Goal: Task Accomplishment & Management: Complete application form

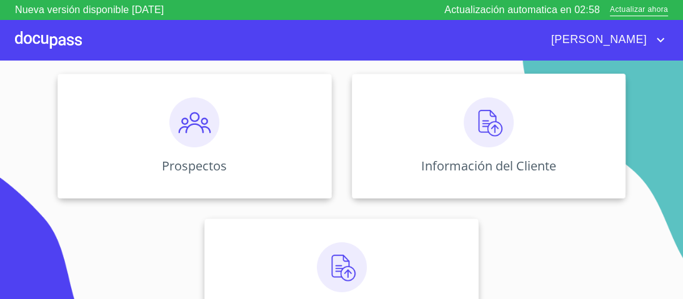
scroll to position [150, 0]
click at [485, 127] on img at bounding box center [489, 122] width 50 height 50
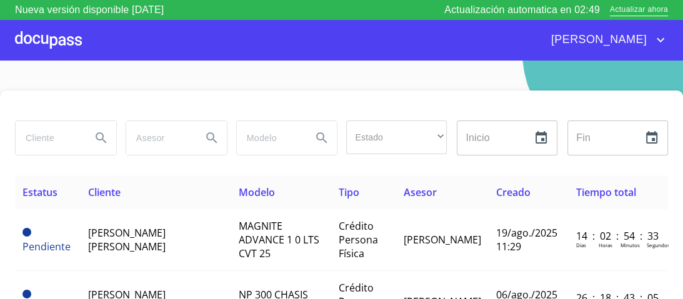
click at [54, 140] on input "search" at bounding box center [49, 138] width 66 height 34
type input "[PERSON_NAME]"
click at [104, 136] on icon "Search" at bounding box center [101, 138] width 15 height 15
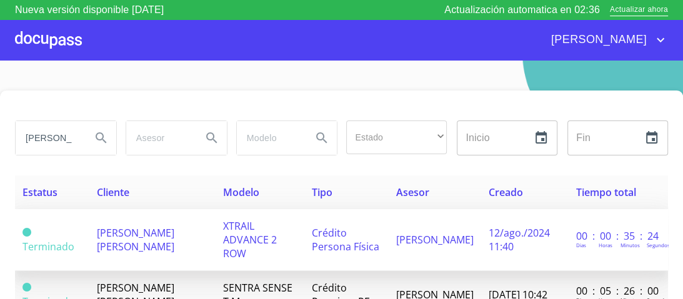
click at [262, 225] on span "XTRAIL ADVANCE 2 ROW" at bounding box center [250, 239] width 54 height 41
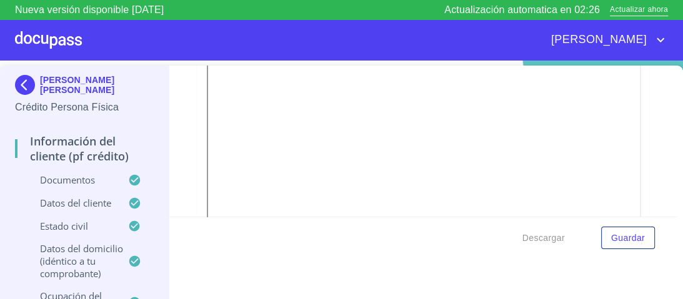
scroll to position [400, 0]
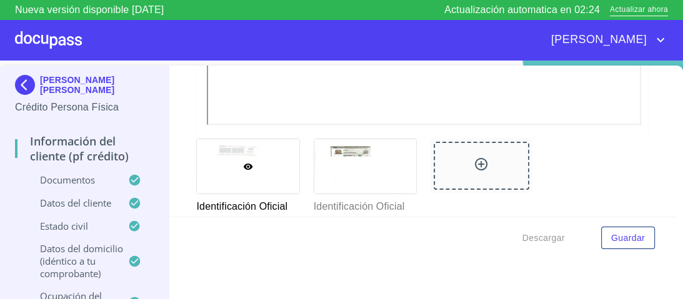
click at [0, 0] on div at bounding box center [0, 0] width 0 height 0
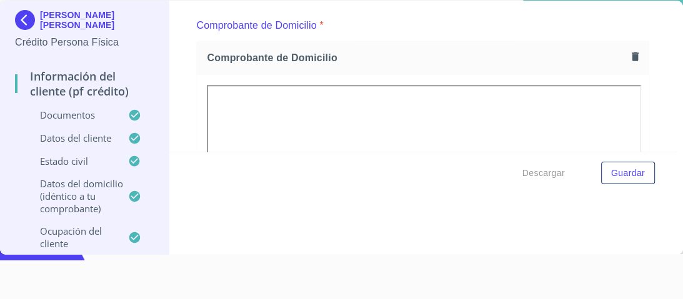
scroll to position [549, 0]
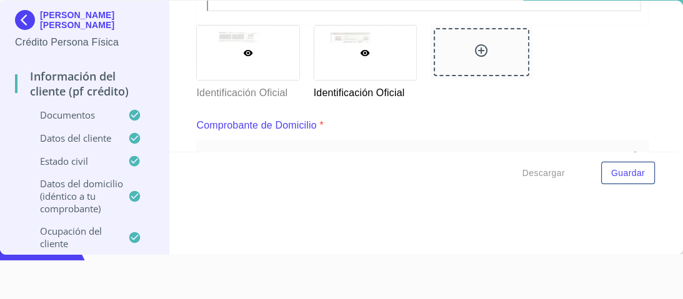
click at [232, 39] on div at bounding box center [248, 53] width 102 height 54
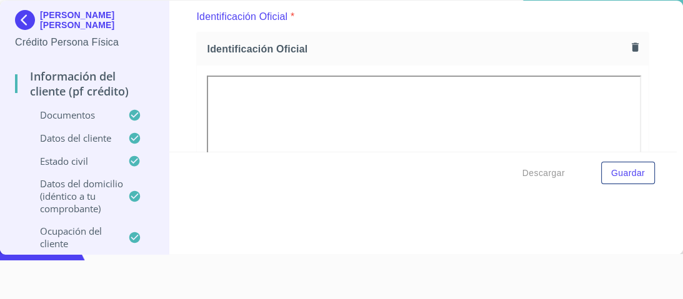
scroll to position [200, 0]
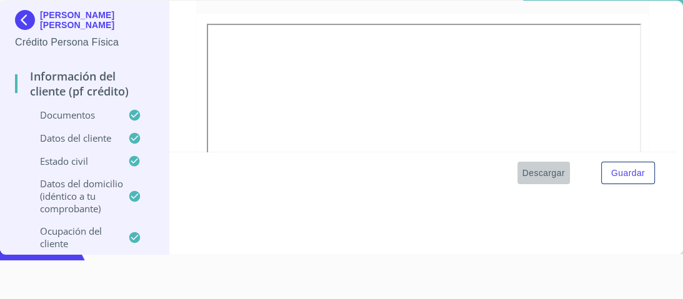
click at [538, 175] on span "Descargar" at bounding box center [543, 174] width 42 height 16
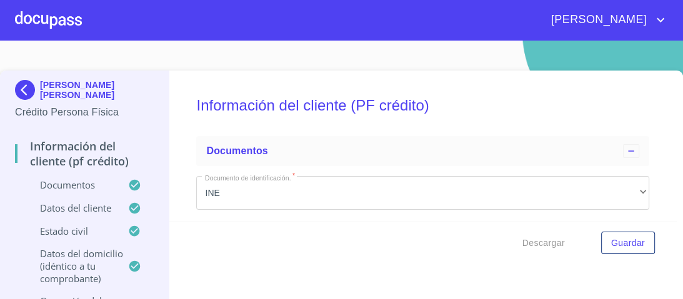
click at [52, 19] on div at bounding box center [48, 20] width 67 height 40
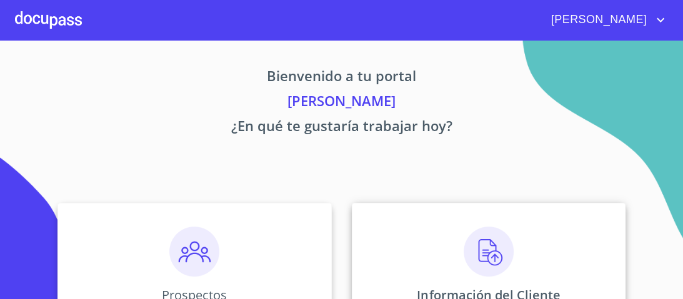
click at [484, 252] on img at bounding box center [489, 252] width 50 height 50
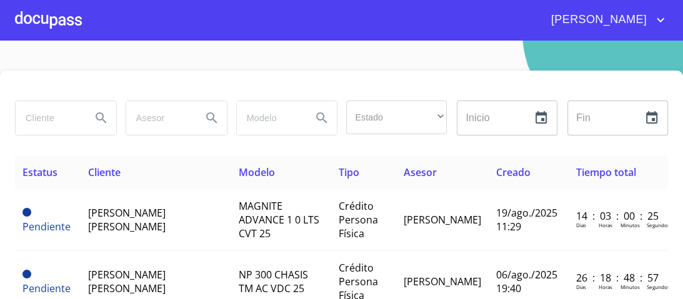
click at [42, 119] on input "search" at bounding box center [49, 118] width 66 height 34
click at [53, 22] on div at bounding box center [48, 20] width 67 height 40
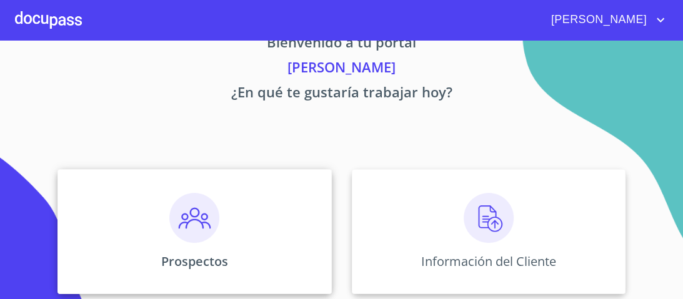
scroll to position [50, 0]
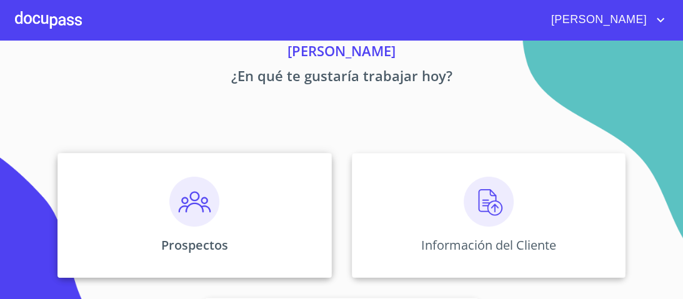
click at [191, 218] on img at bounding box center [194, 202] width 50 height 50
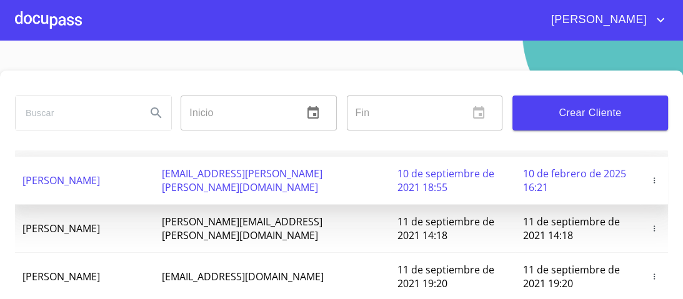
scroll to position [50, 0]
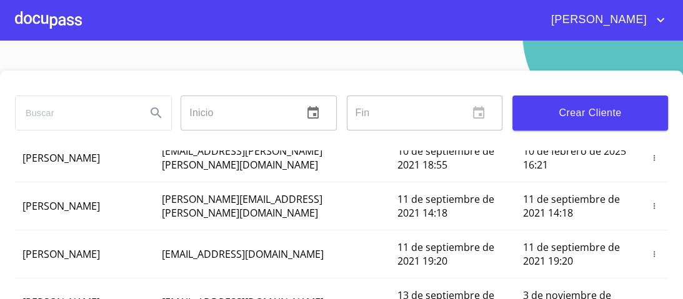
click at [46, 111] on input "search" at bounding box center [76, 113] width 121 height 34
click at [151, 112] on icon "Search" at bounding box center [156, 113] width 15 height 15
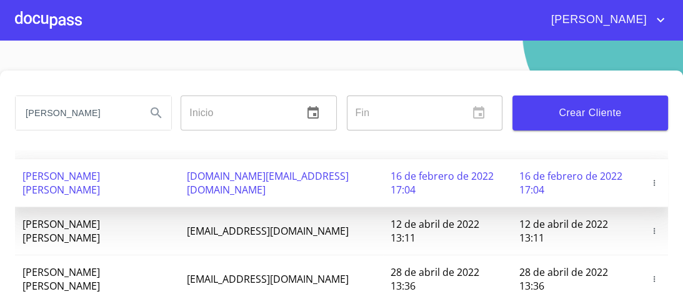
scroll to position [195, 0]
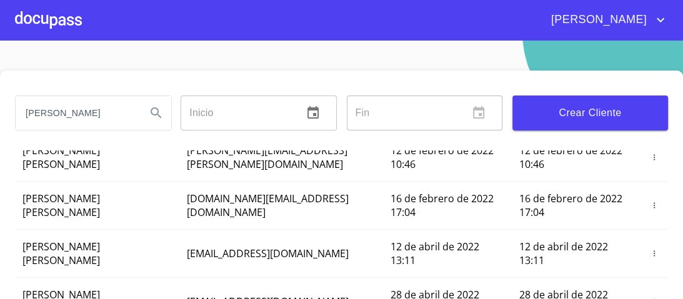
click at [97, 111] on input "[PERSON_NAME]" at bounding box center [76, 113] width 121 height 34
type input "[PERSON_NAME]"
click at [152, 112] on icon "Search" at bounding box center [156, 113] width 15 height 15
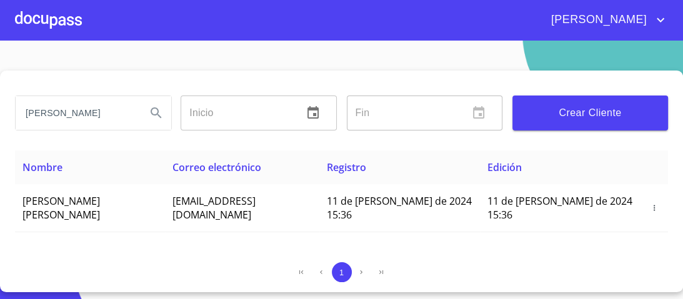
scroll to position [0, 0]
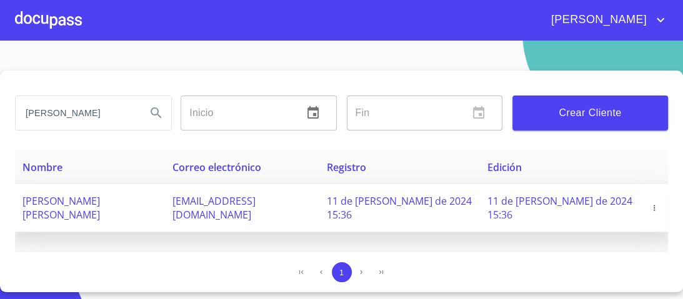
click at [650, 204] on icon "button" at bounding box center [654, 208] width 9 height 9
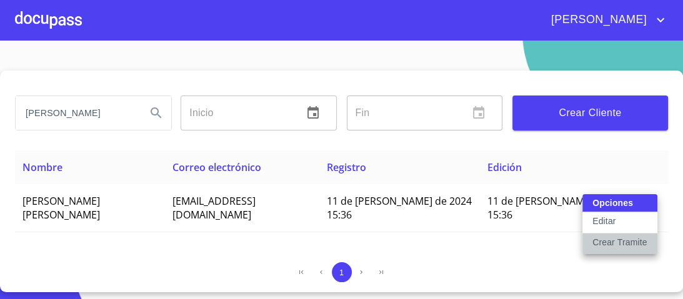
click at [613, 246] on p "Crear Tramite" at bounding box center [619, 242] width 55 height 12
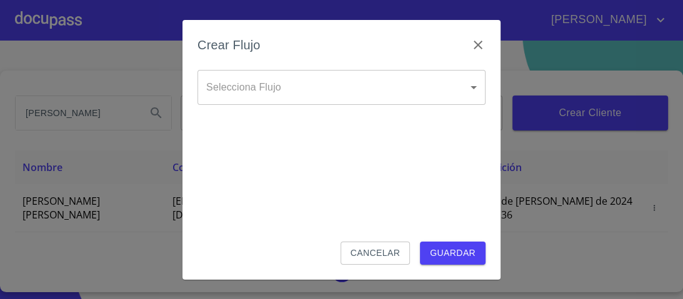
click at [475, 87] on body "[PERSON_NAME] [PERSON_NAME] Inicio ​ Fin ​ Crear Cliente Nombre Correo electrón…" at bounding box center [341, 149] width 683 height 299
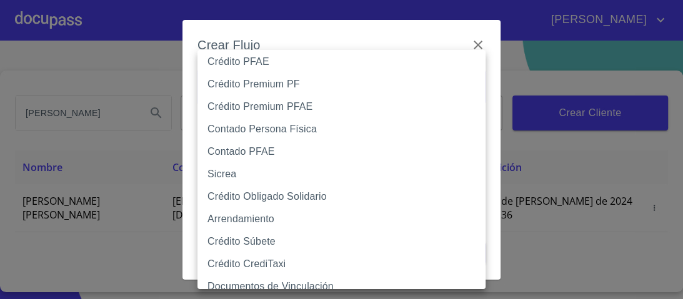
scroll to position [70, 0]
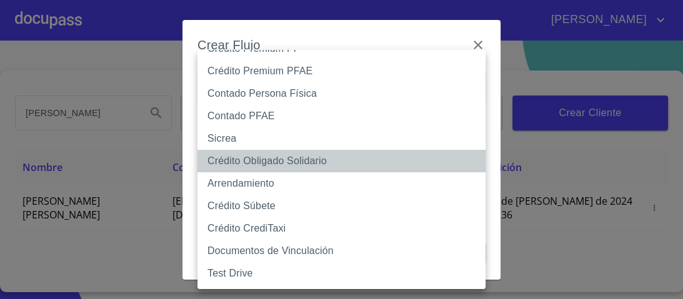
click at [237, 165] on li "Crédito Obligado Solidario" at bounding box center [344, 161] width 295 height 22
type input "61725509ab5355fc594ad23b"
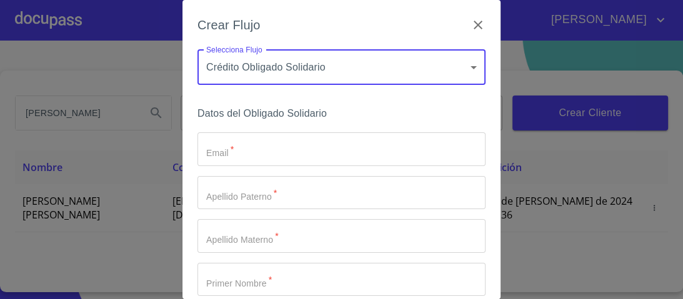
click at [237, 155] on input "Email   *" at bounding box center [341, 149] width 288 height 34
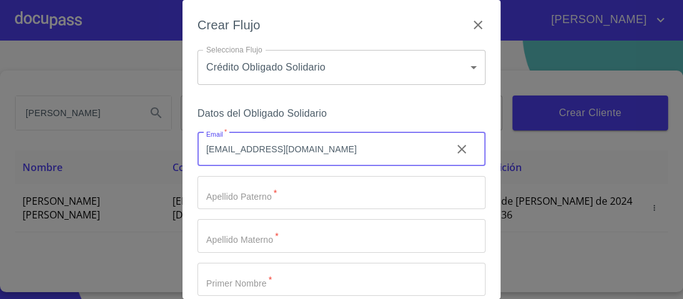
type input "[EMAIL_ADDRESS][DOMAIN_NAME]"
click at [265, 202] on input "Email   *" at bounding box center [341, 193] width 288 height 34
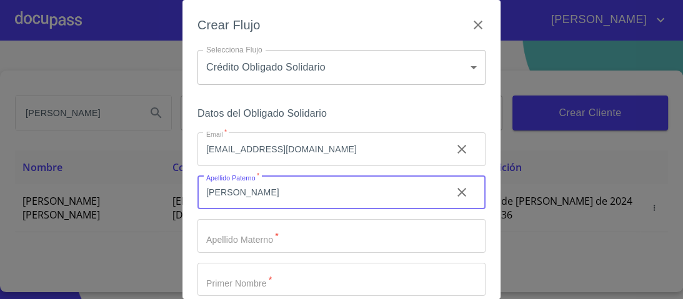
type input "[PERSON_NAME]"
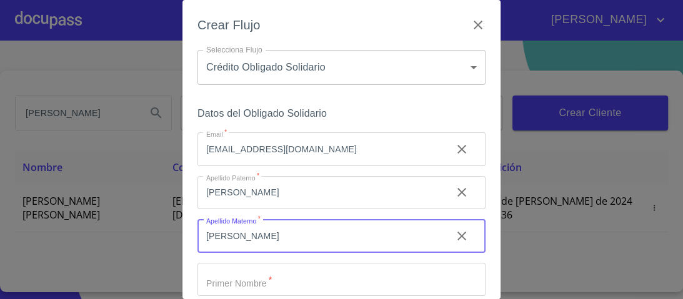
type input "[PERSON_NAME]"
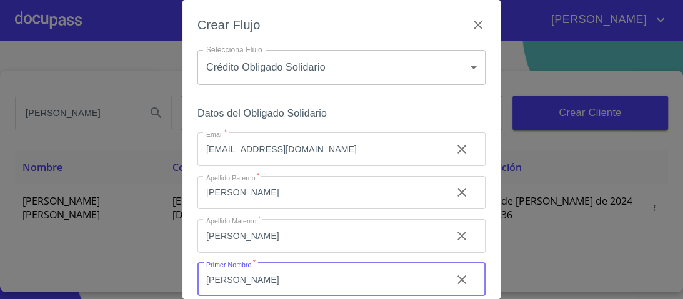
type input "[PERSON_NAME]"
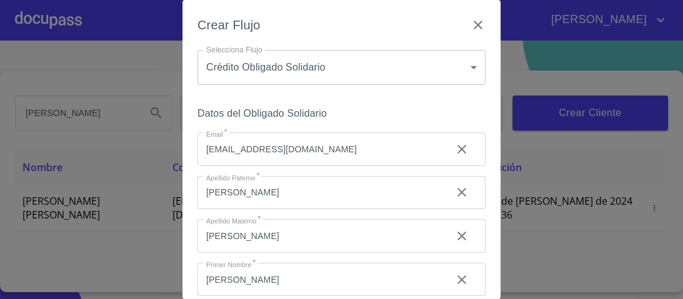
scroll to position [152, 0]
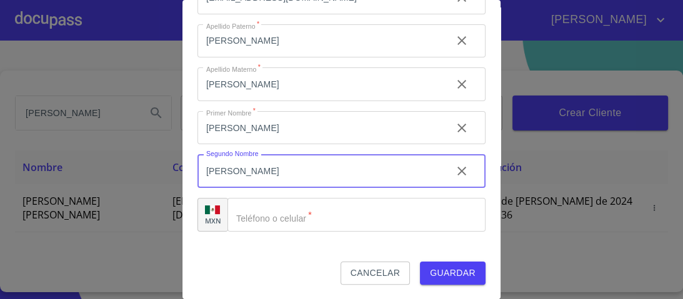
type input "[PERSON_NAME]"
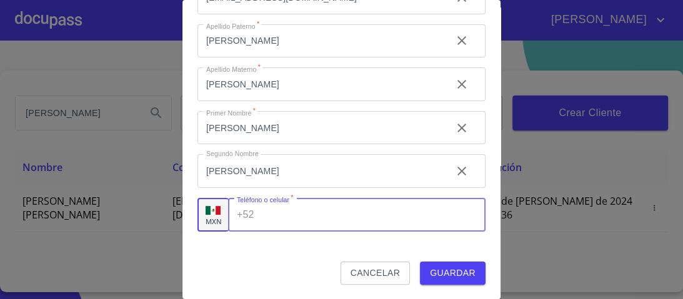
click at [263, 222] on input "Email   *" at bounding box center [372, 215] width 226 height 34
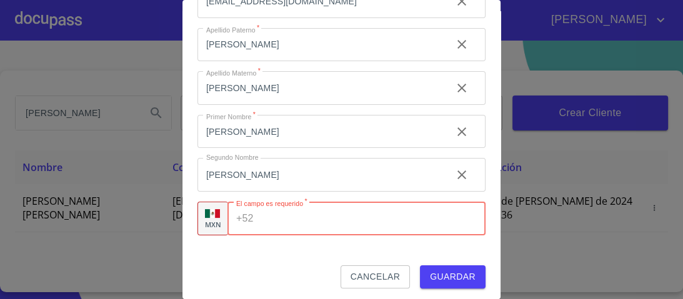
scroll to position [150, 0]
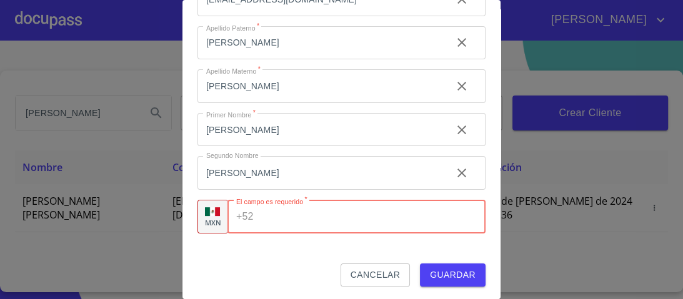
click at [259, 216] on input "Email   *" at bounding box center [372, 217] width 227 height 34
type input "[PHONE_NUMBER]"
click at [442, 273] on span "Guardar" at bounding box center [453, 275] width 46 height 16
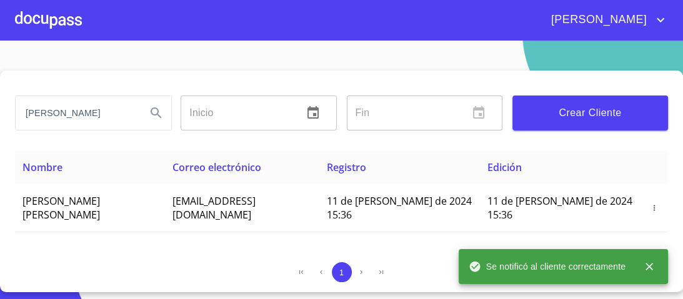
click at [441, 160] on th "Registro" at bounding box center [399, 168] width 161 height 34
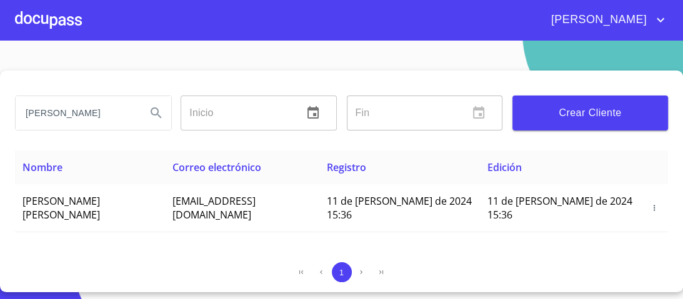
click at [64, 21] on div at bounding box center [48, 20] width 67 height 40
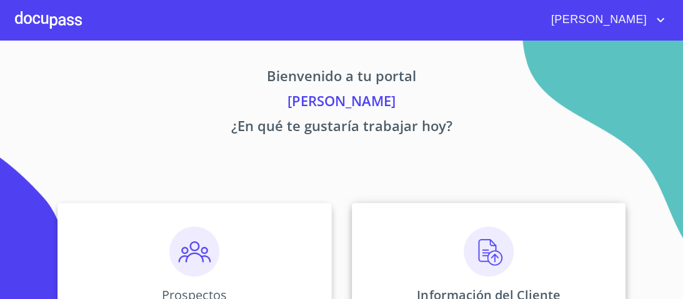
click at [486, 251] on img at bounding box center [489, 252] width 50 height 50
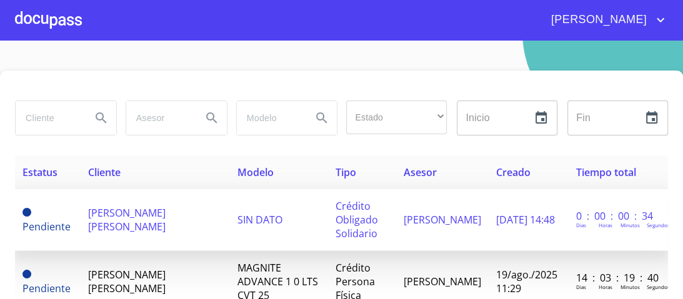
click at [370, 214] on span "Crédito Obligado Solidario" at bounding box center [356, 219] width 42 height 41
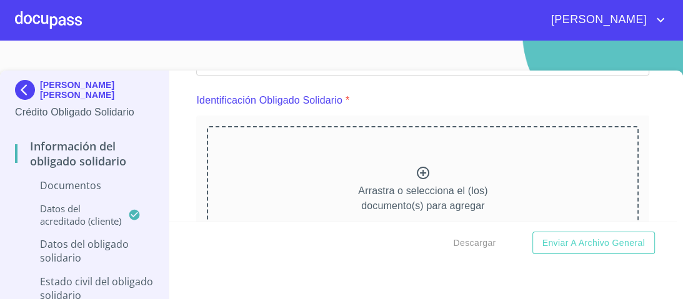
scroll to position [150, 0]
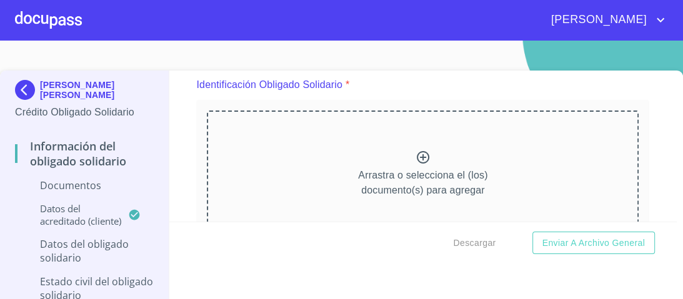
click at [417, 157] on icon at bounding box center [423, 157] width 12 height 12
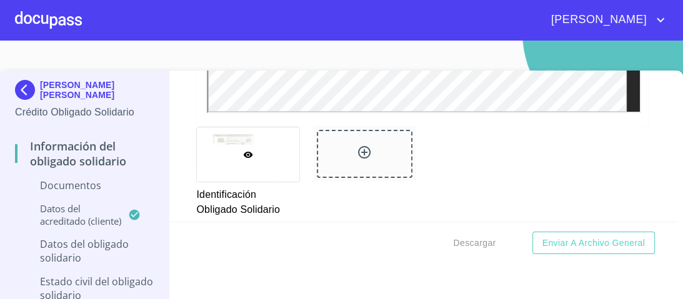
scroll to position [500, 0]
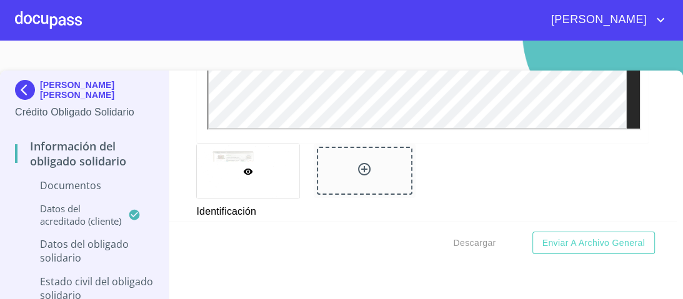
click at [358, 168] on icon at bounding box center [364, 169] width 12 height 12
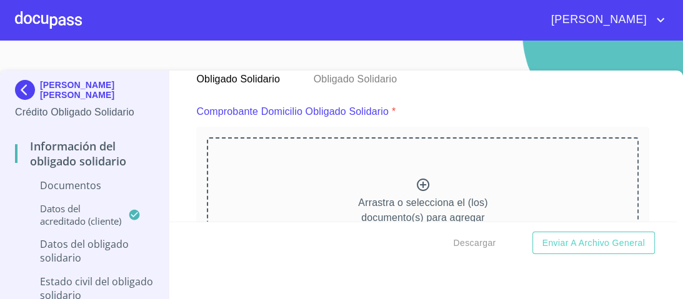
scroll to position [650, 0]
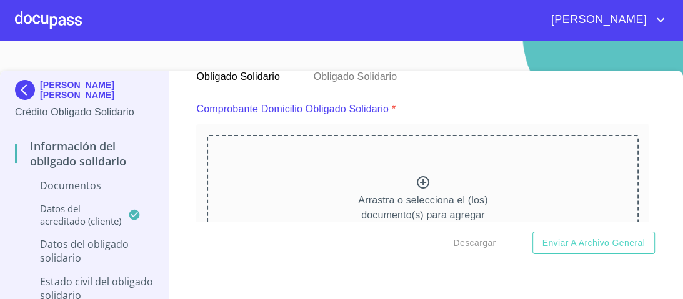
click at [416, 185] on icon at bounding box center [422, 182] width 15 height 15
click at [415, 180] on icon at bounding box center [422, 182] width 15 height 15
click at [417, 181] on icon at bounding box center [422, 182] width 15 height 15
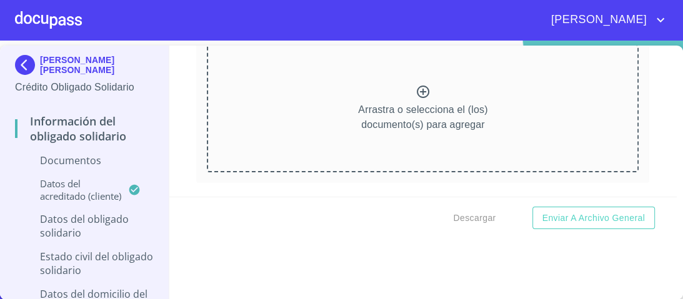
scroll to position [1256, 0]
click at [417, 87] on icon at bounding box center [422, 91] width 15 height 15
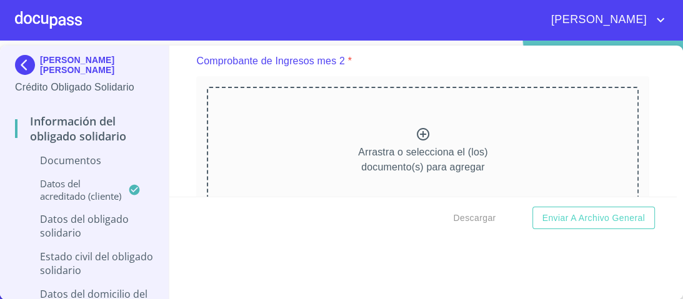
scroll to position [1678, 0]
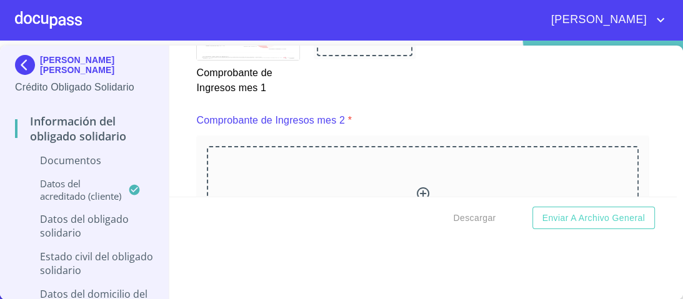
click at [415, 188] on icon at bounding box center [422, 193] width 15 height 15
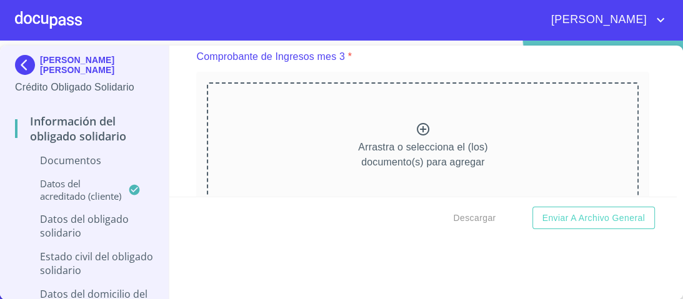
scroll to position [2299, 0]
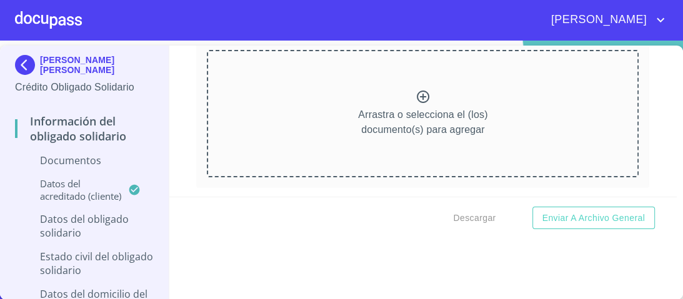
click at [415, 90] on icon at bounding box center [422, 96] width 15 height 15
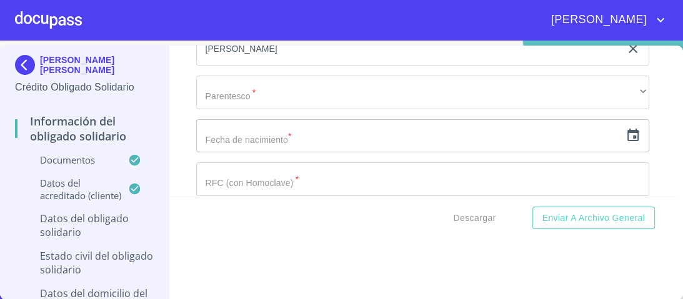
scroll to position [3774, 0]
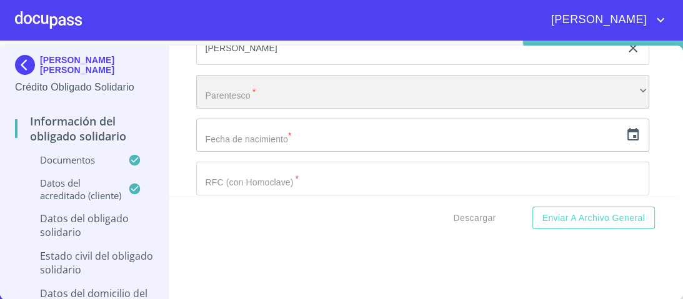
drag, startPoint x: 269, startPoint y: 85, endPoint x: 277, endPoint y: 86, distance: 8.1
click at [277, 86] on div "​" at bounding box center [422, 92] width 453 height 34
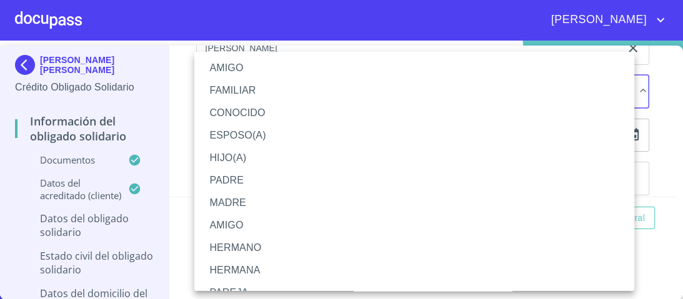
click at [226, 67] on li "AMIGO" at bounding box center [417, 68] width 447 height 22
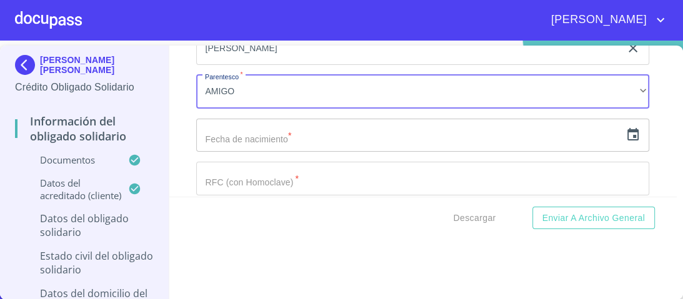
click at [256, 136] on input "text" at bounding box center [408, 136] width 424 height 34
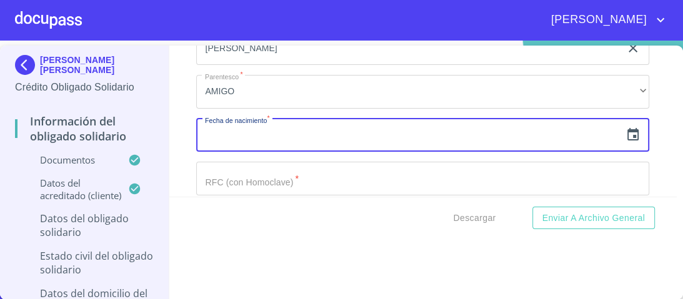
click at [627, 128] on icon "button" at bounding box center [632, 134] width 11 height 12
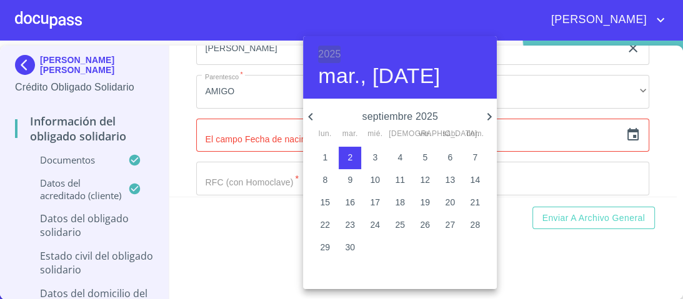
click at [340, 54] on h6 "2025" at bounding box center [329, 54] width 22 height 17
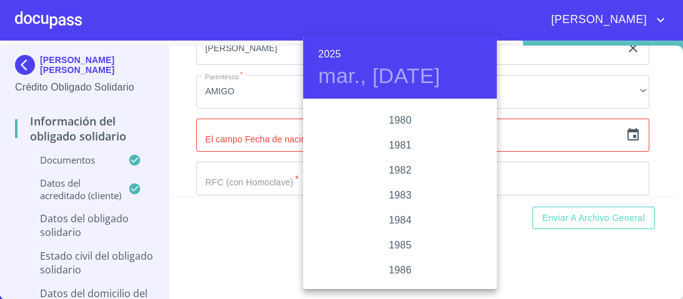
scroll to position [1347, 0]
click at [400, 112] on div "1979" at bounding box center [400, 115] width 194 height 25
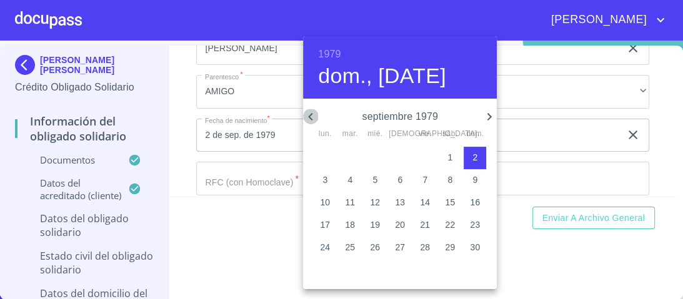
click at [307, 116] on icon "button" at bounding box center [310, 116] width 15 height 15
click at [375, 200] on p "13" at bounding box center [375, 202] width 10 height 12
type input "13 de jun. de 1979"
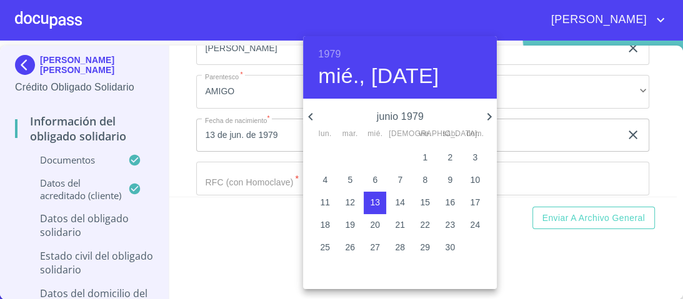
click at [545, 119] on div at bounding box center [341, 149] width 683 height 299
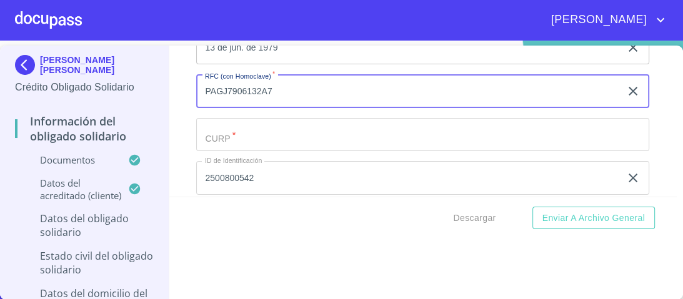
scroll to position [3874, 0]
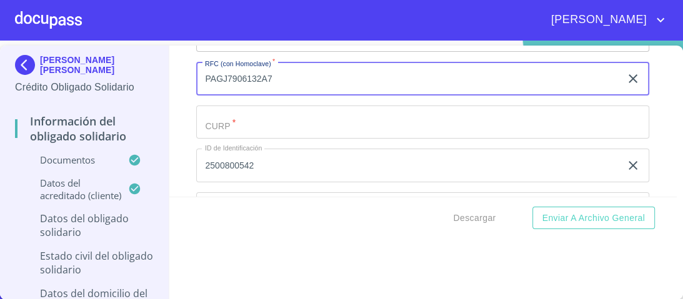
type input "PAGJ7906132A7"
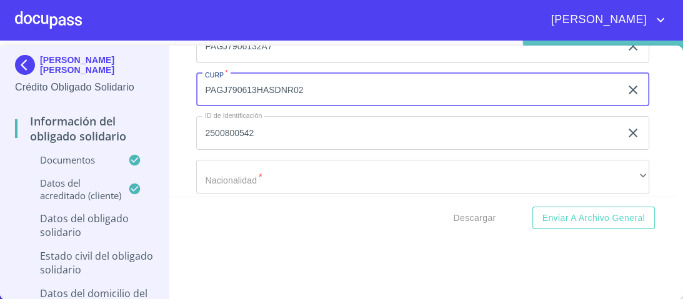
scroll to position [3924, 0]
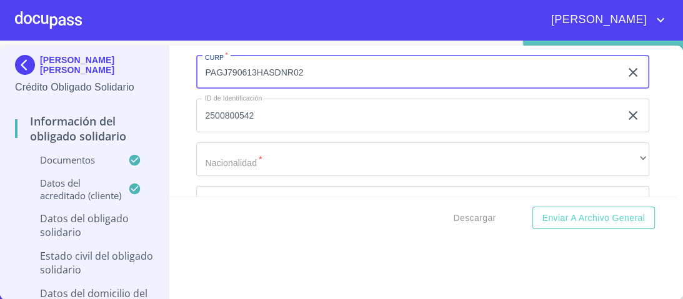
type input "PAGJ790613HASDNR02"
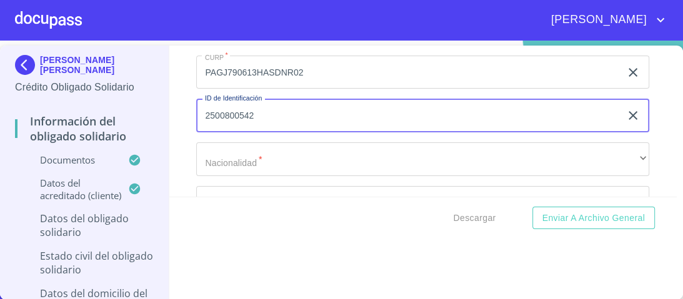
drag, startPoint x: 257, startPoint y: 108, endPoint x: 150, endPoint y: 102, distance: 107.0
click at [150, 102] on div "[PERSON_NAME] [PERSON_NAME] Crédito Obligado Solidario Información del Obligado…" at bounding box center [338, 173] width 677 height 254
type input "2496593699"
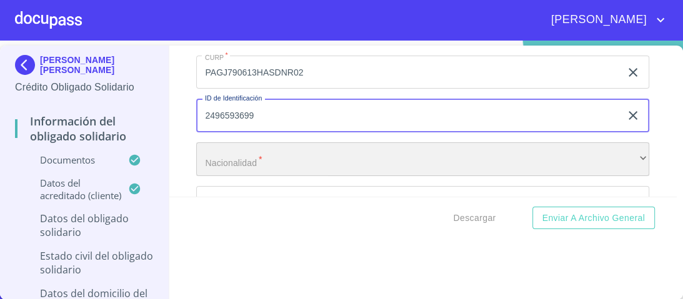
click at [249, 147] on div "​" at bounding box center [422, 159] width 453 height 34
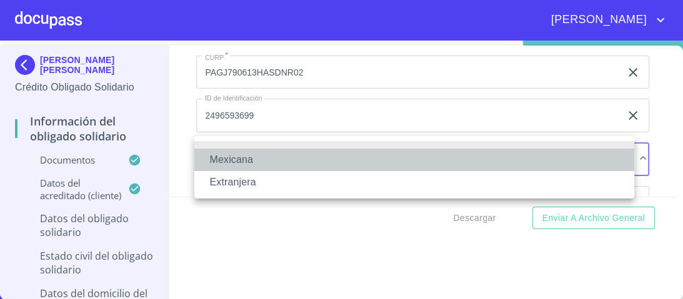
click at [240, 162] on li "Mexicana" at bounding box center [414, 160] width 440 height 22
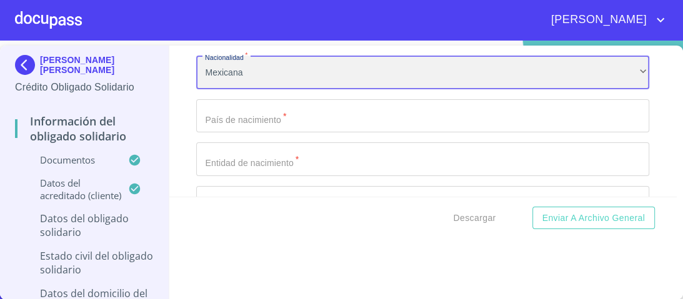
scroll to position [4024, 0]
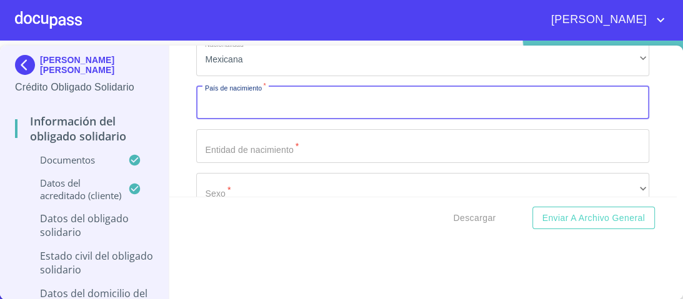
click at [251, 96] on input "Documento de identificación Obligado Solidario.   *" at bounding box center [422, 103] width 453 height 34
click at [254, 95] on input "Documento de identificación Obligado Solidario.   *" at bounding box center [422, 103] width 453 height 34
type input "[GEOGRAPHIC_DATA]"
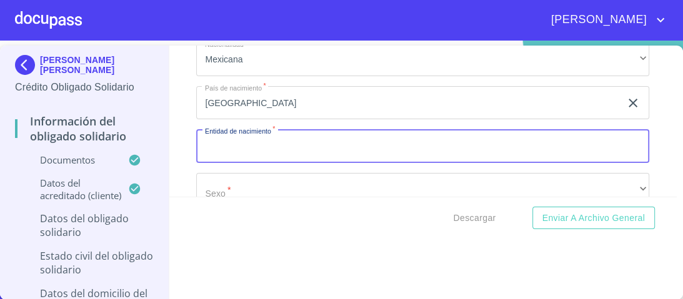
type input "A"
type input "[GEOGRAPHIC_DATA]"
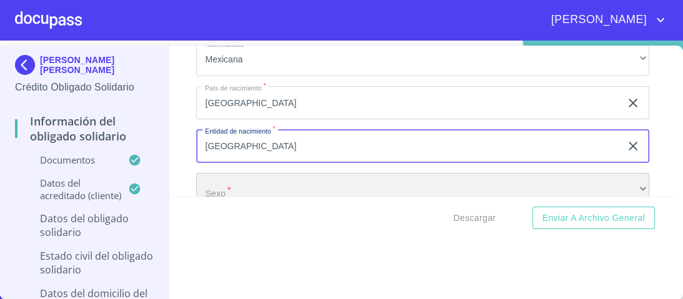
scroll to position [4026, 0]
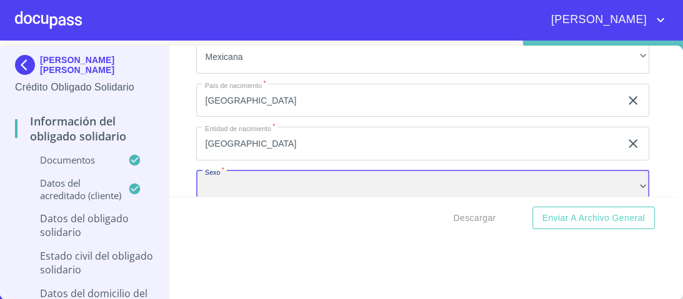
click at [627, 179] on div "​" at bounding box center [422, 188] width 453 height 34
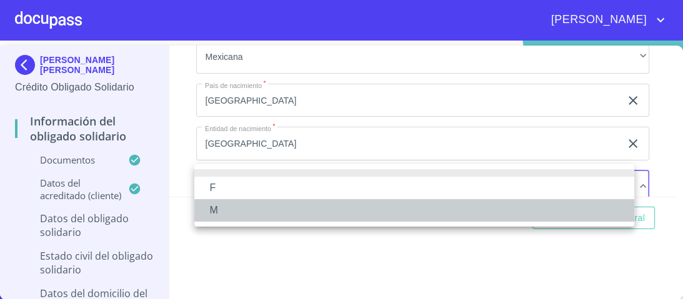
click at [210, 209] on li "M" at bounding box center [414, 210] width 440 height 22
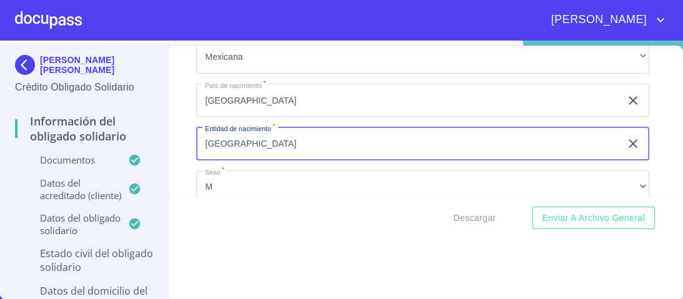
click at [625, 136] on icon "clear input" at bounding box center [632, 143] width 15 height 15
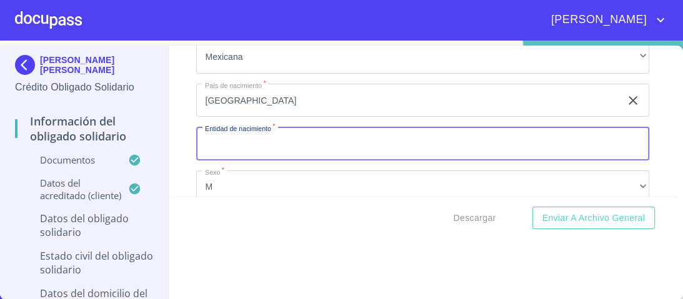
click at [225, 142] on input "Documento de identificación Obligado Solidario.   *" at bounding box center [422, 144] width 453 height 34
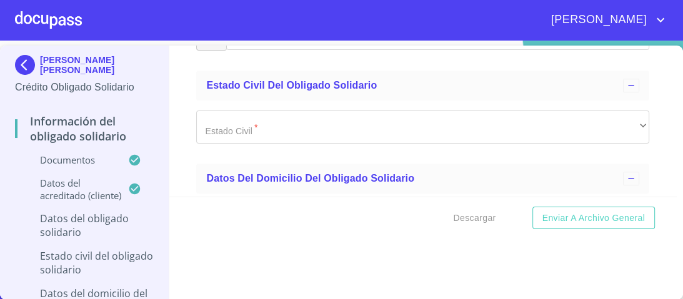
scroll to position [4226, 0]
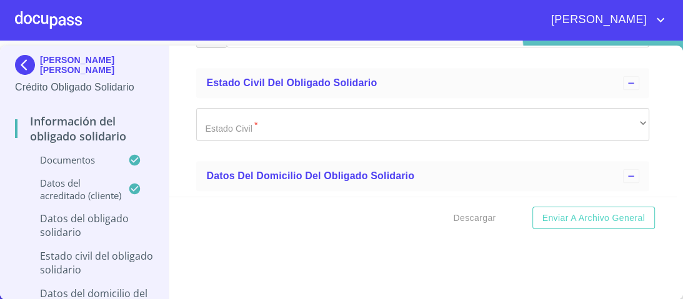
type input "AGUASCALIENTES"
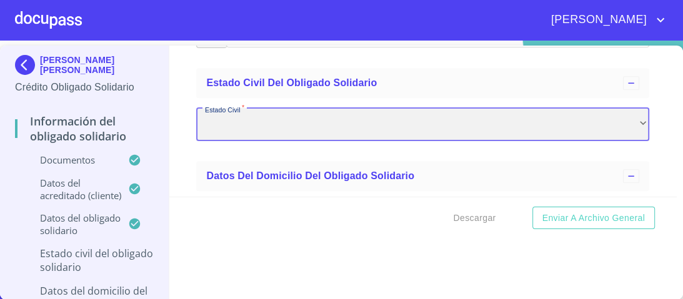
click at [256, 121] on div "​" at bounding box center [422, 125] width 453 height 34
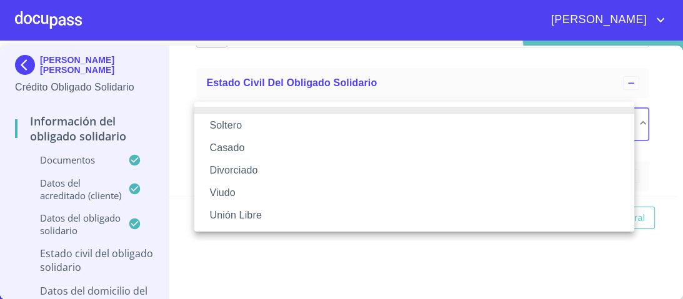
click at [236, 125] on li "Soltero" at bounding box center [414, 125] width 440 height 22
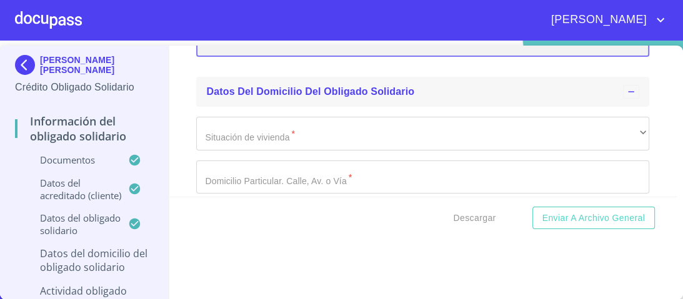
scroll to position [4326, 0]
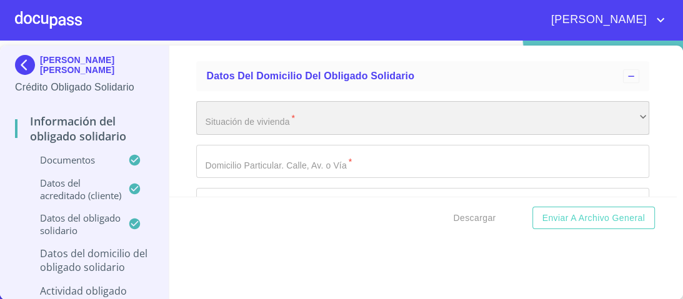
click at [227, 112] on div "​" at bounding box center [422, 118] width 453 height 34
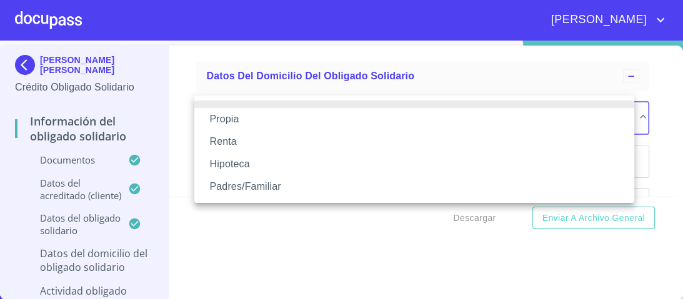
click at [235, 120] on li "Propia" at bounding box center [414, 119] width 440 height 22
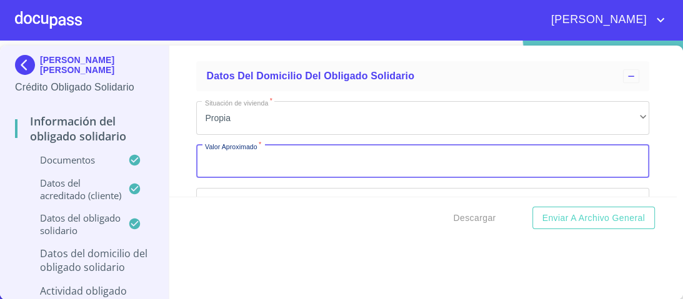
click at [231, 155] on input "Documento de identificación Obligado Solidario.   *" at bounding box center [422, 162] width 453 height 34
type input "$2,000,000.00"
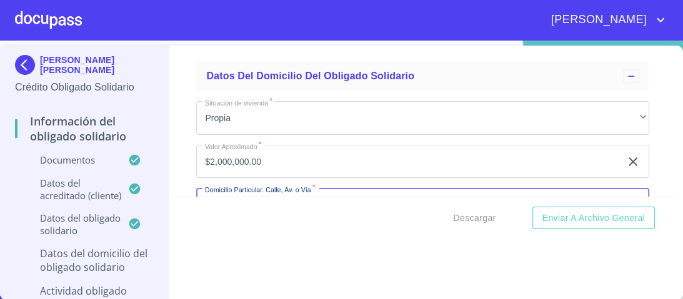
scroll to position [4344, 0]
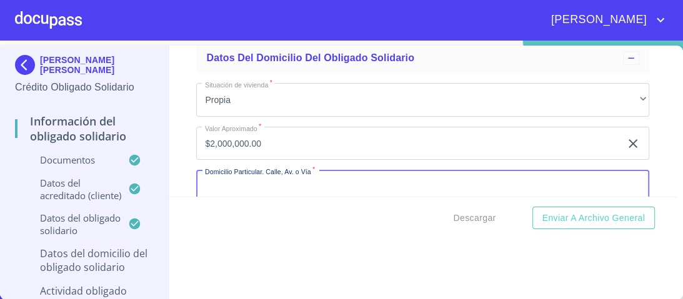
click at [234, 175] on input "Documento de identificación Obligado Solidario.   *" at bounding box center [422, 187] width 453 height 34
type input "MISION SAN [PERSON_NAME]"
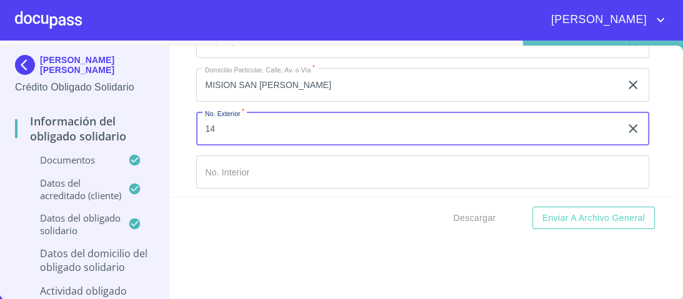
type input "14"
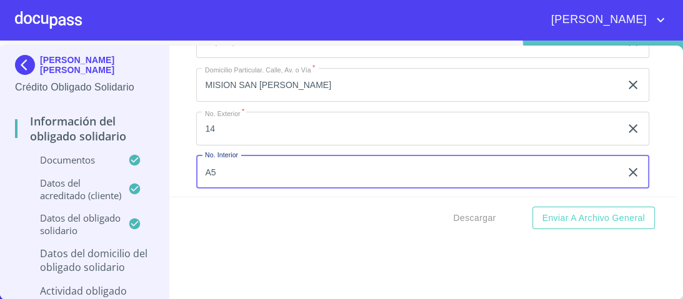
type input "A5"
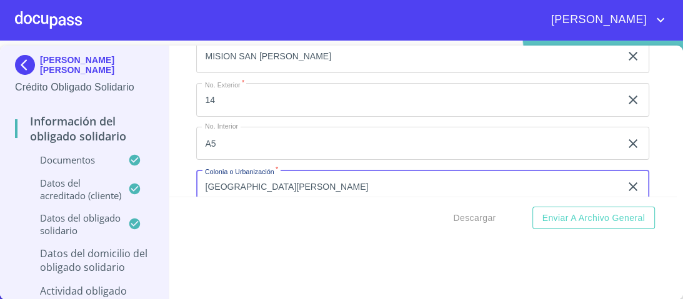
type input "[GEOGRAPHIC_DATA][PERSON_NAME]"
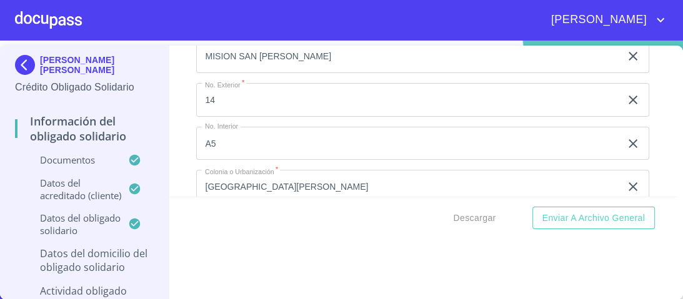
scroll to position [4577, 0]
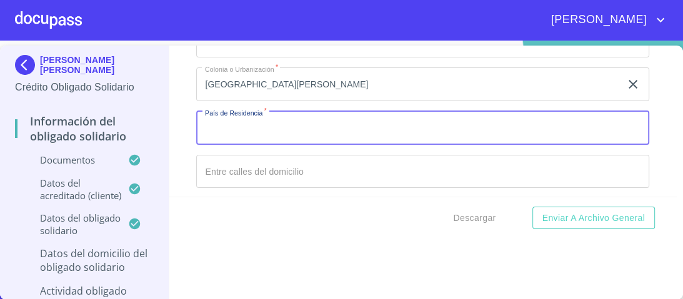
click at [246, 122] on input "Documento de identificación Obligado Solidario.   *" at bounding box center [422, 128] width 453 height 34
type input "[GEOGRAPHIC_DATA]"
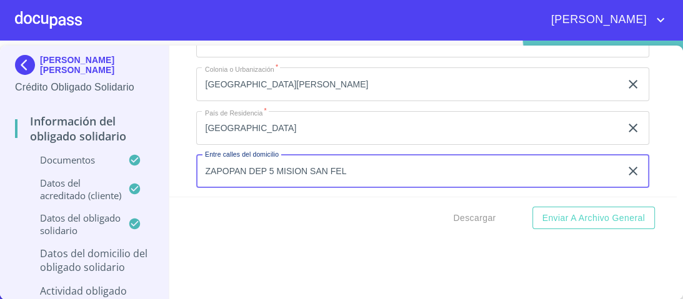
type input "ZAPOPAN DEP 5 MISION SAN FEL"
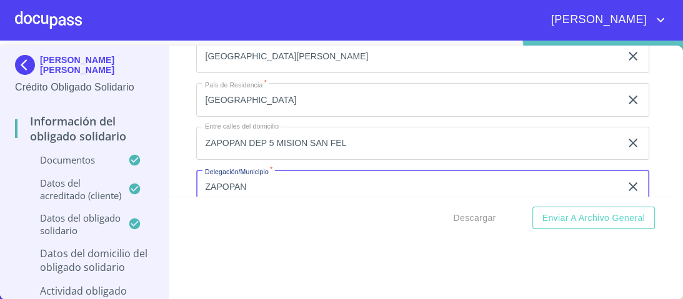
type input "ZAPOPAN"
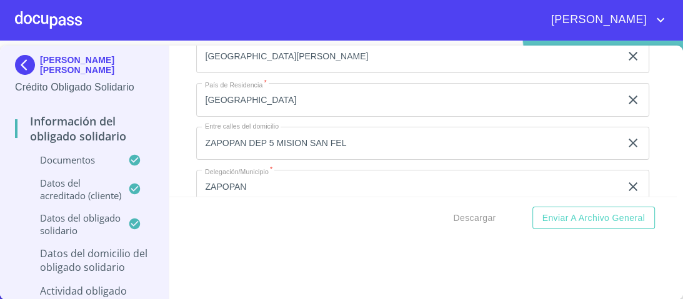
scroll to position [4708, 0]
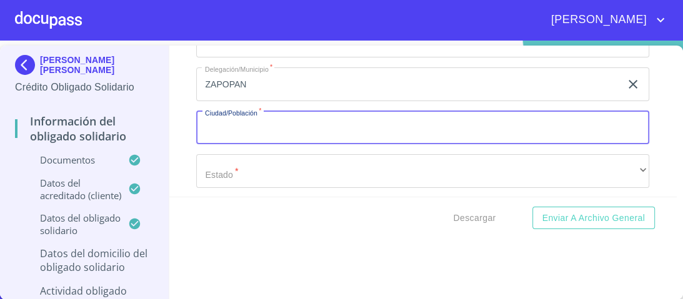
click at [232, 120] on input "Documento de identificación Obligado Solidario.   *" at bounding box center [422, 128] width 453 height 34
type input "ZAPOPAN"
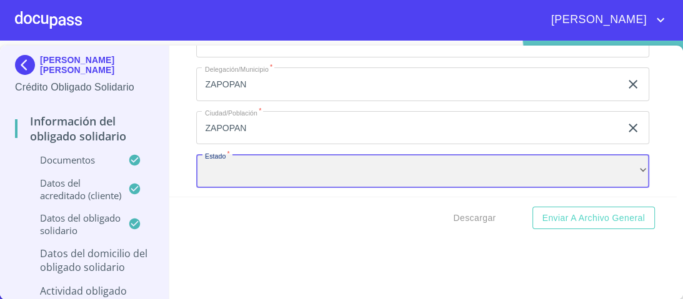
click at [628, 160] on div "​" at bounding box center [422, 171] width 453 height 34
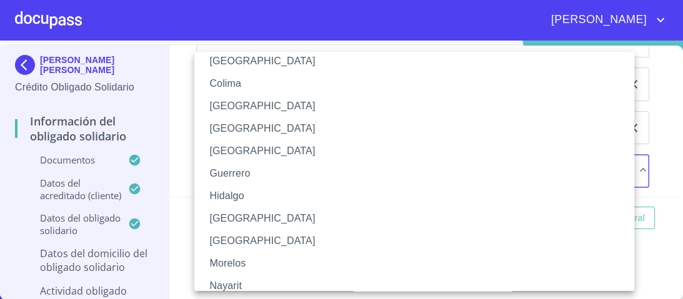
scroll to position [200, 0]
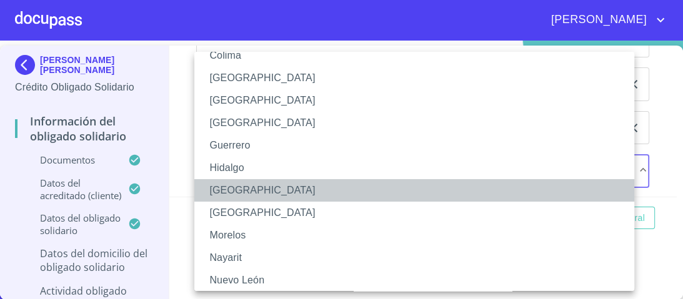
click at [221, 192] on li "[GEOGRAPHIC_DATA]" at bounding box center [417, 190] width 447 height 22
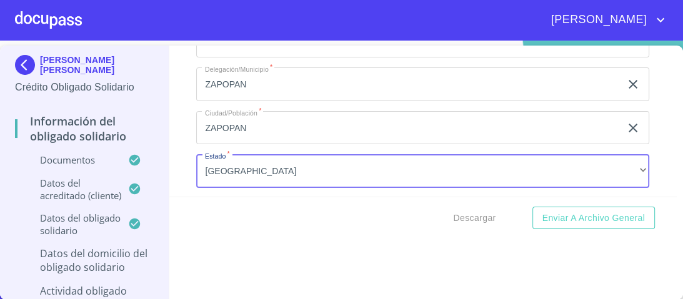
scroll to position [4735, 0]
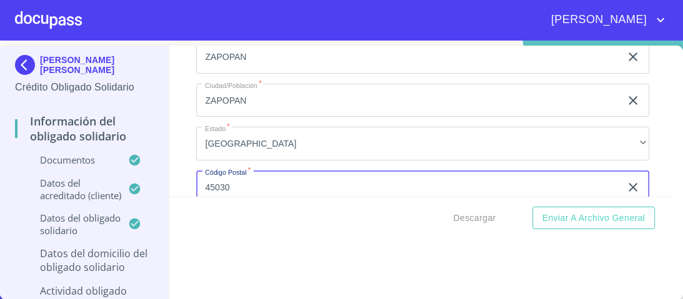
type input "45030"
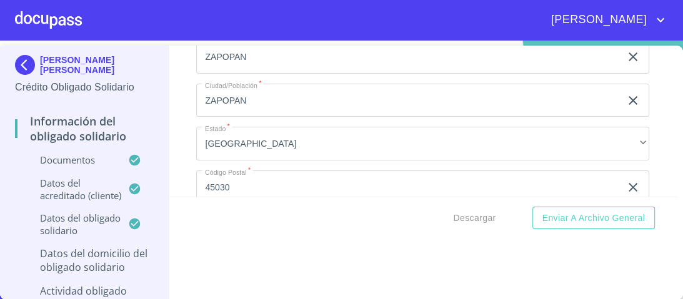
scroll to position [4838, 0]
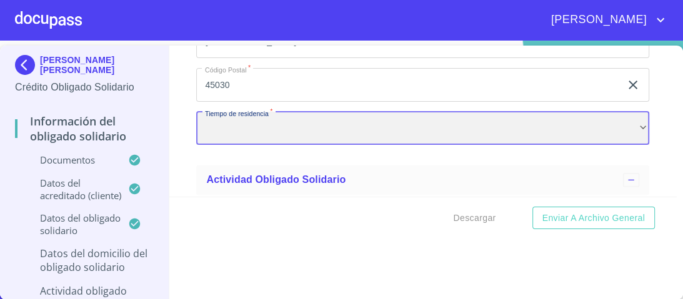
click at [232, 118] on div "​" at bounding box center [422, 129] width 453 height 34
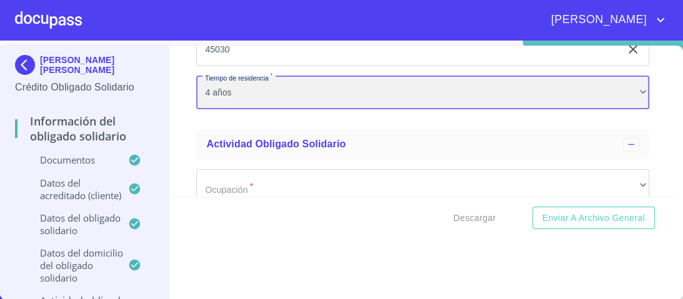
scroll to position [4888, 0]
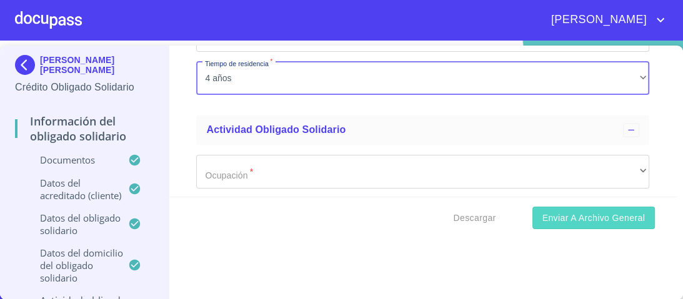
click at [564, 219] on span "Enviar a Archivo General" at bounding box center [593, 219] width 102 height 16
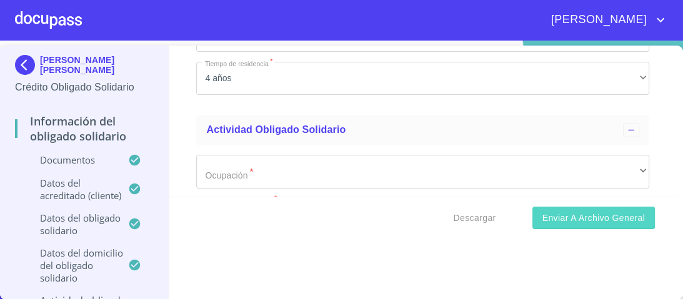
scroll to position [4916, 0]
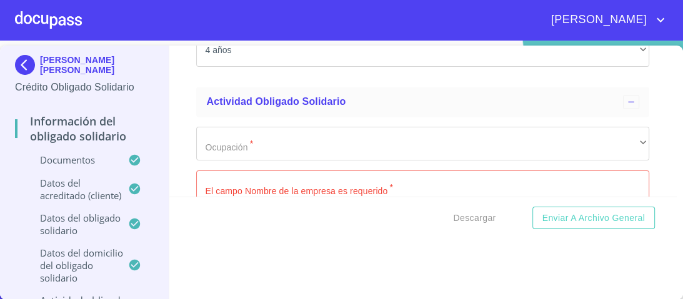
drag, startPoint x: 232, startPoint y: 220, endPoint x: 250, endPoint y: 180, distance: 43.9
click at [246, 214] on div "Descargar Enviar a Archivo General" at bounding box center [422, 218] width 507 height 42
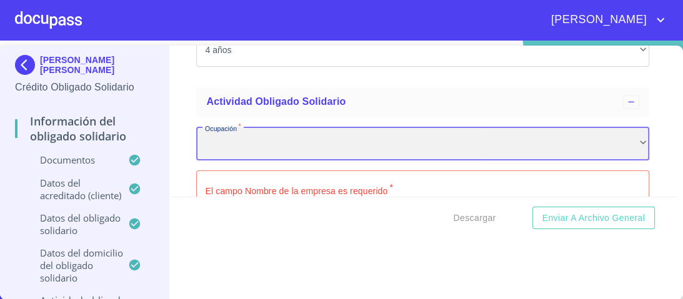
click at [259, 134] on div "​" at bounding box center [422, 144] width 453 height 34
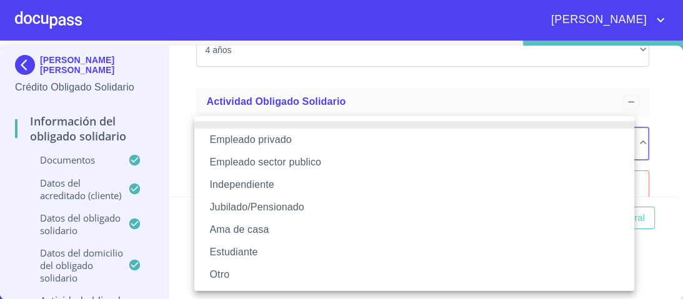
click at [256, 186] on li "Independiente" at bounding box center [414, 185] width 440 height 22
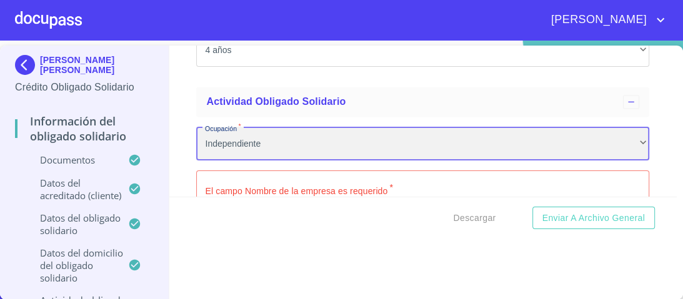
scroll to position [4966, 0]
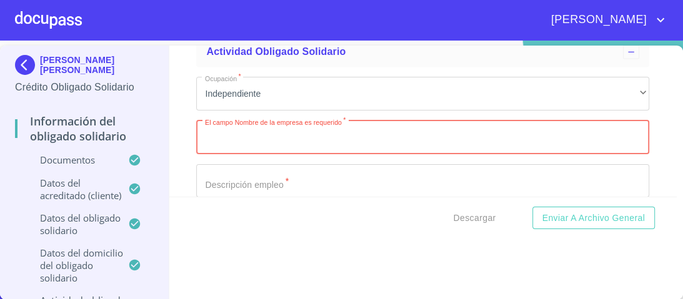
click at [252, 132] on input "Documento de identificación Obligado Solidario.   *" at bounding box center [422, 138] width 453 height 34
type input "[PERSON_NAME] [PERSON_NAME]"
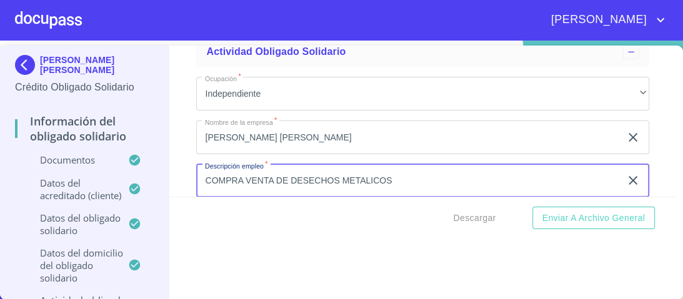
type input "COMPRA VENTA DE DESECHOS METALICOS"
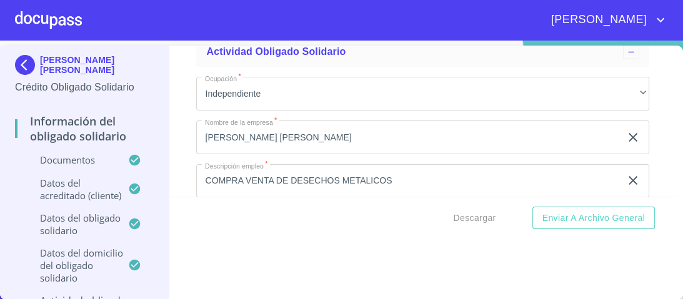
scroll to position [5062, 0]
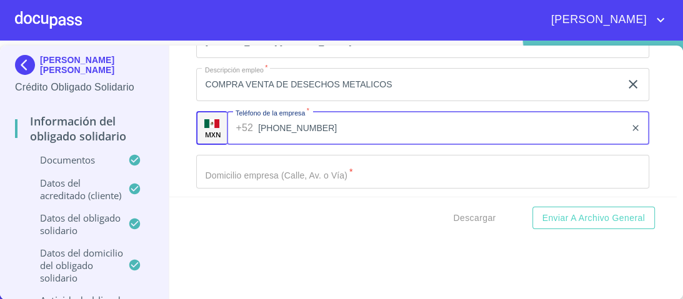
type input "[PHONE_NUMBER]"
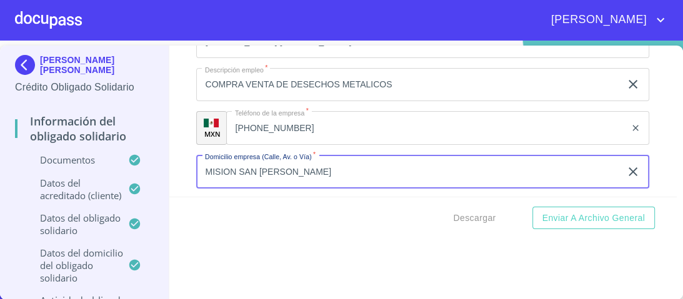
type input "MISION SAN [PERSON_NAME]"
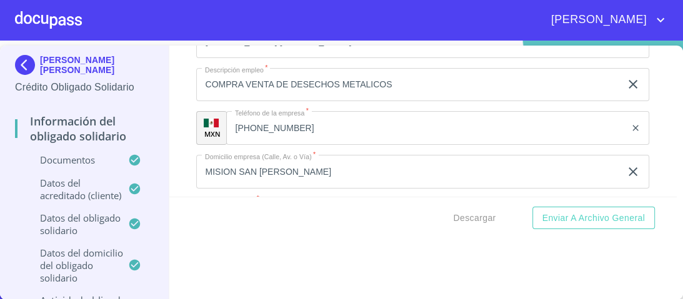
scroll to position [5090, 0]
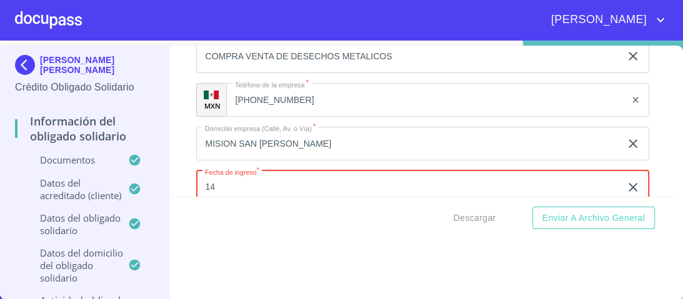
type input "1_"
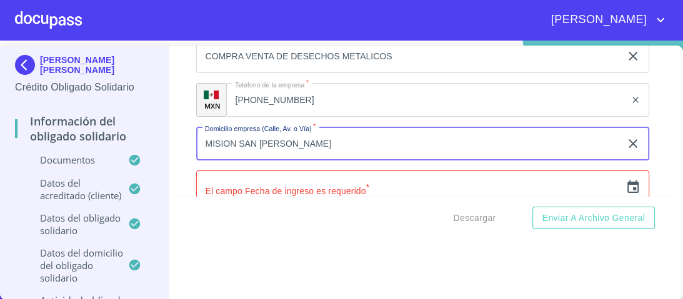
click at [317, 135] on input "MISION SAN [PERSON_NAME]" at bounding box center [408, 144] width 424 height 34
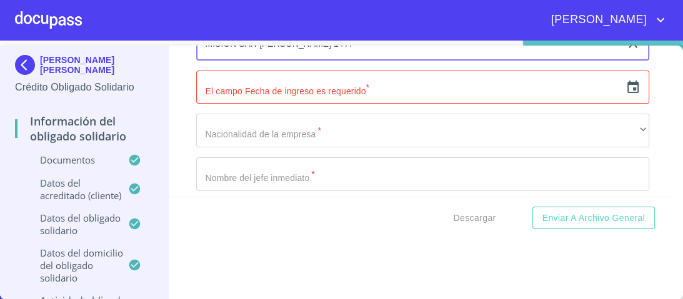
scroll to position [5140, 0]
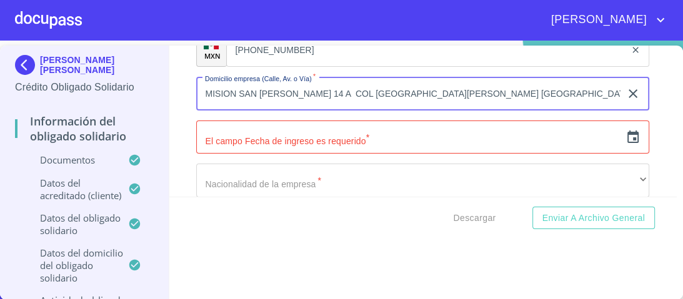
type input "MISION SAN [PERSON_NAME] 14 A COL [GEOGRAPHIC_DATA][PERSON_NAME] [GEOGRAPHIC_DA…"
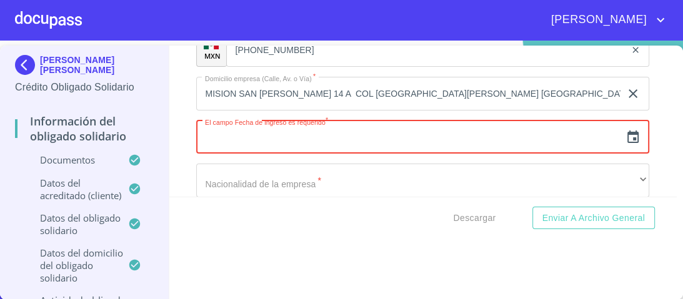
click at [354, 137] on input "text" at bounding box center [408, 138] width 424 height 34
click at [625, 130] on icon "button" at bounding box center [632, 137] width 15 height 15
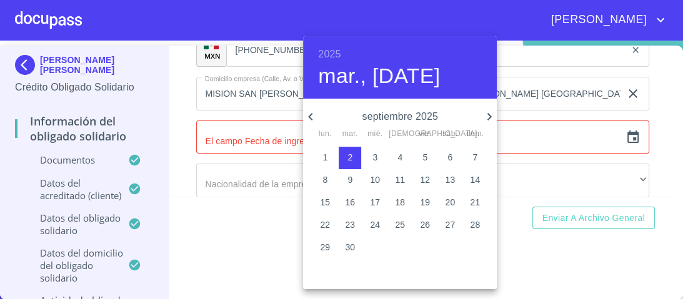
click at [333, 53] on h6 "2025" at bounding box center [329, 54] width 22 height 17
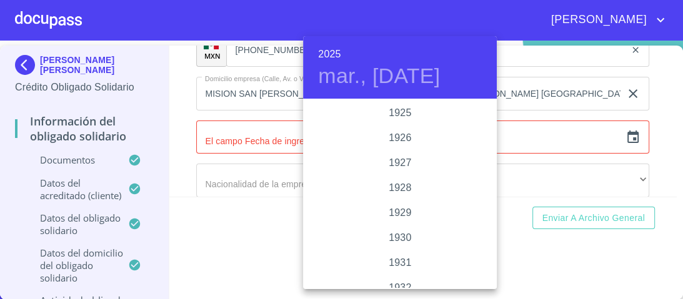
scroll to position [2424, 0]
click at [401, 112] on div "2022" at bounding box center [400, 113] width 194 height 25
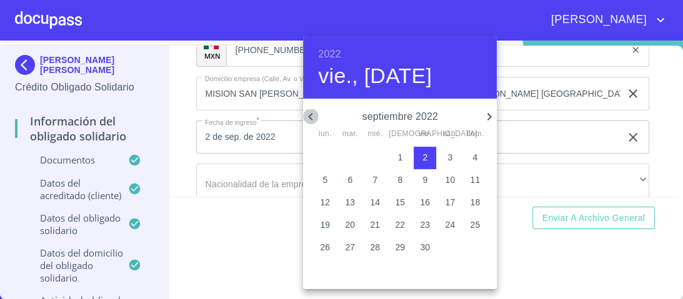
click at [312, 116] on icon "button" at bounding box center [310, 116] width 15 height 15
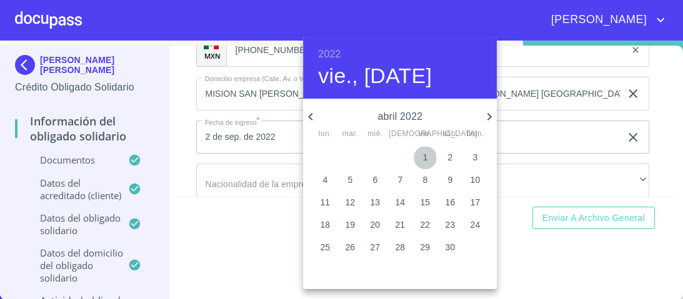
click at [424, 157] on p "1" at bounding box center [424, 157] width 5 height 12
type input "1 de abr. de 2022"
click at [561, 135] on div at bounding box center [341, 149] width 683 height 299
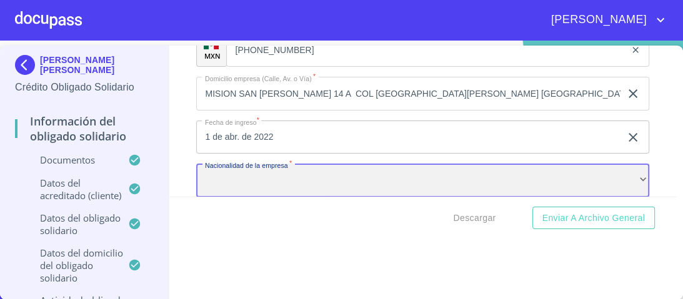
click at [261, 172] on div "​" at bounding box center [422, 181] width 453 height 34
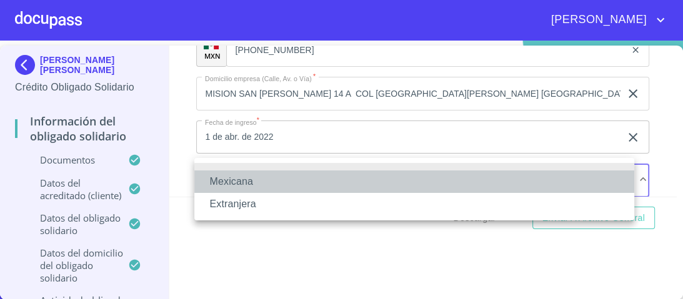
click at [250, 182] on li "Mexicana" at bounding box center [414, 182] width 440 height 22
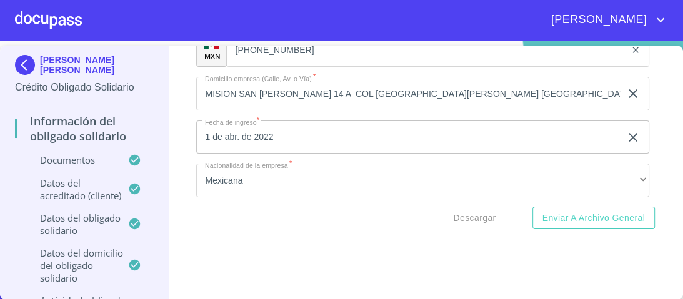
scroll to position [5236, 0]
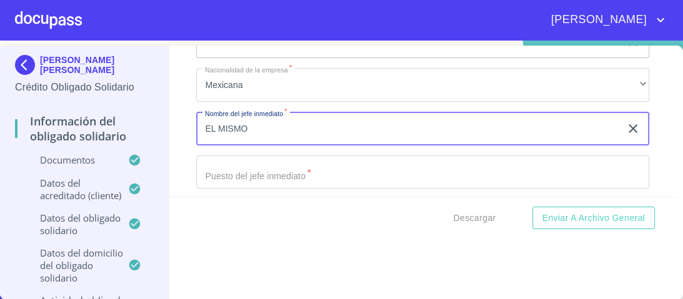
type input "EL MISMO"
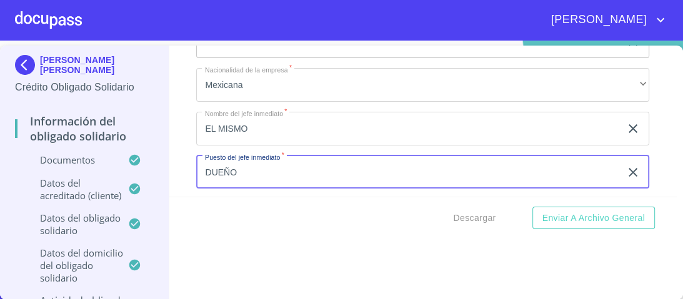
type input "DUEÑO"
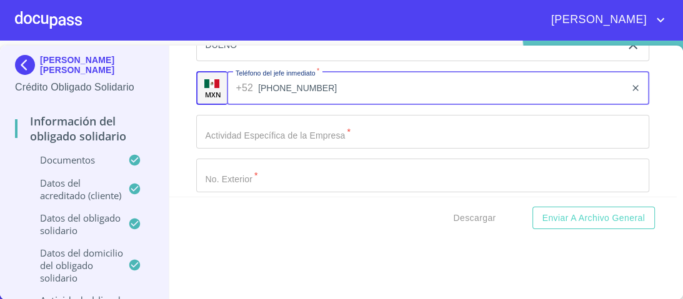
scroll to position [5365, 0]
type input "[PHONE_NUMBER]"
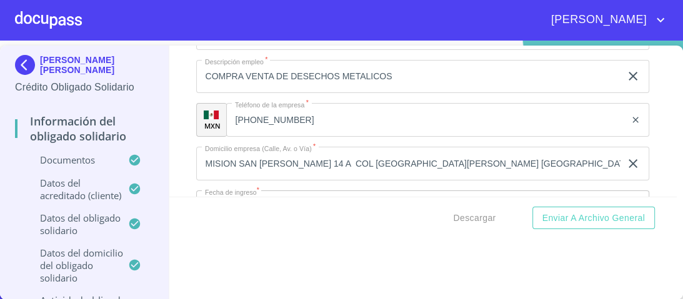
scroll to position [5065, 0]
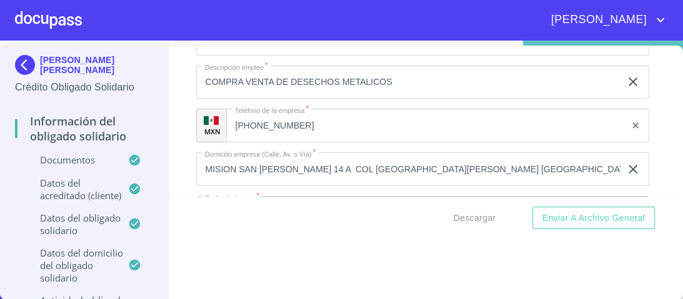
type input "COMPRA AL POR MAYOR DE DESECHOS METALICOS Y ALQUILER DE MAQUNARIA"
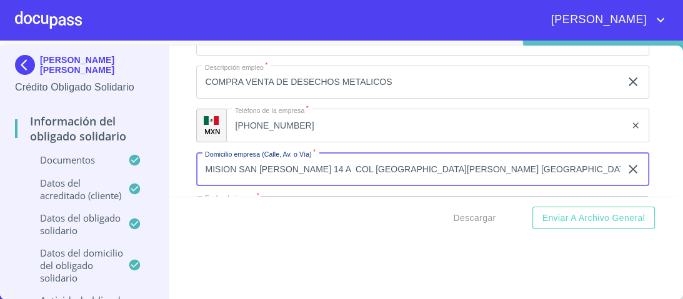
drag, startPoint x: 322, startPoint y: 162, endPoint x: 537, endPoint y: 171, distance: 215.1
click at [537, 171] on input "MISION SAN [PERSON_NAME] 14 A COL [GEOGRAPHIC_DATA][PERSON_NAME] [GEOGRAPHIC_DA…" at bounding box center [408, 169] width 424 height 34
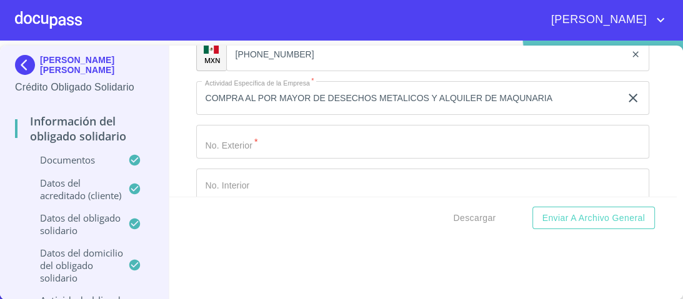
scroll to position [5414, 0]
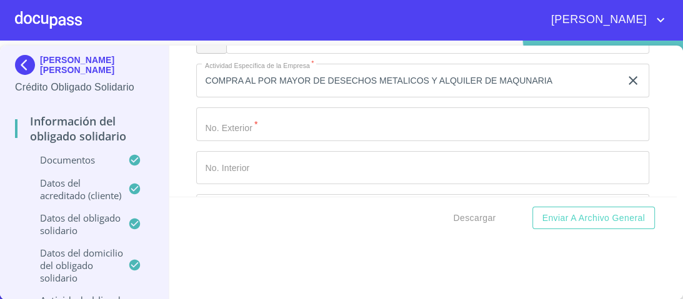
type input "MISION SAN [PERSON_NAME] 14 A"
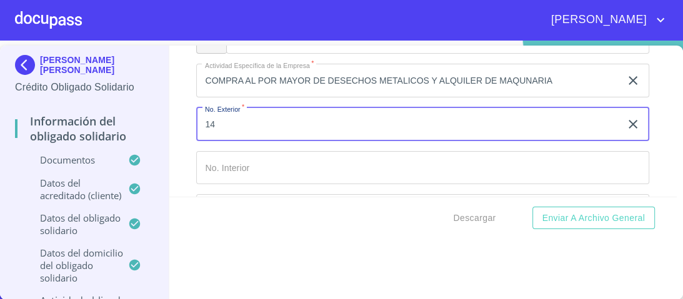
type input "14"
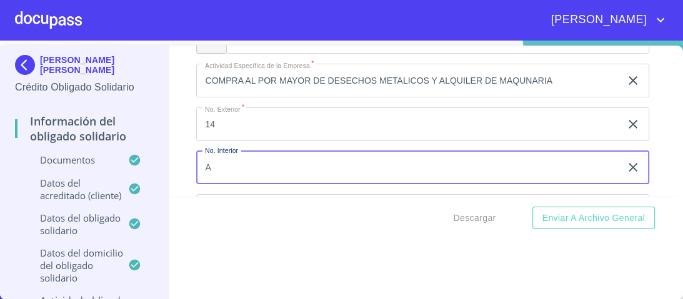
scroll to position [5464, 0]
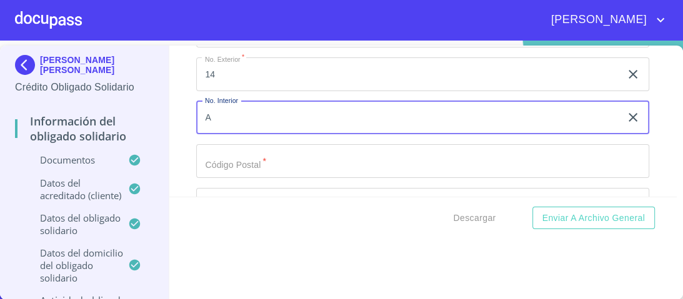
type input "A"
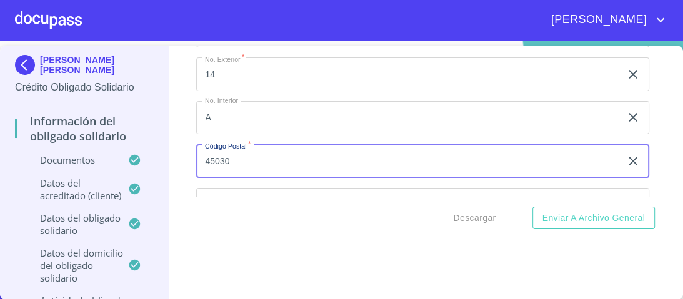
type input "45030"
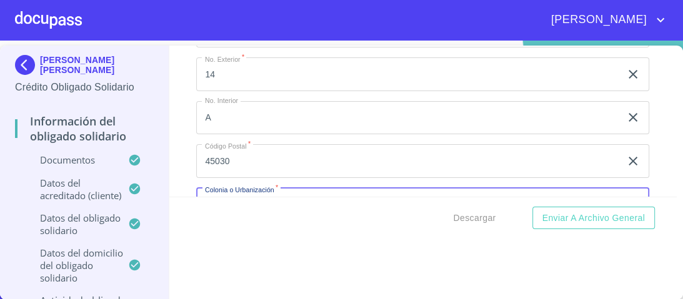
scroll to position [5482, 0]
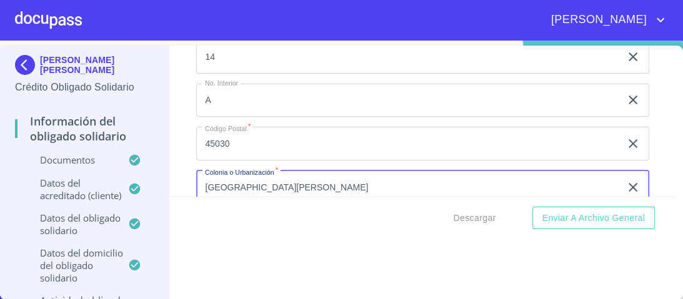
type input "[GEOGRAPHIC_DATA][PERSON_NAME]"
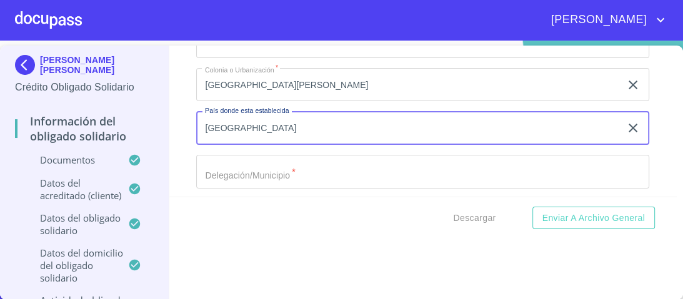
type input "[GEOGRAPHIC_DATA]"
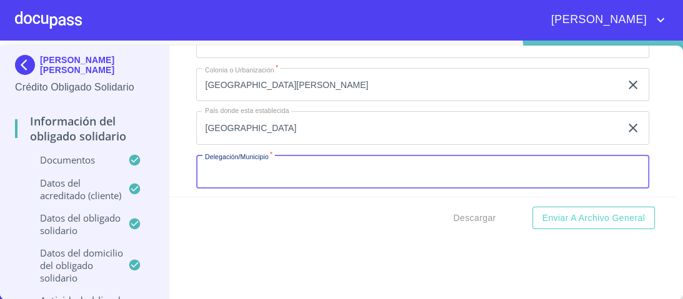
click at [224, 165] on input "Documento de identificación Obligado Solidario.   *" at bounding box center [422, 172] width 453 height 34
type input "ZAPOPAN"
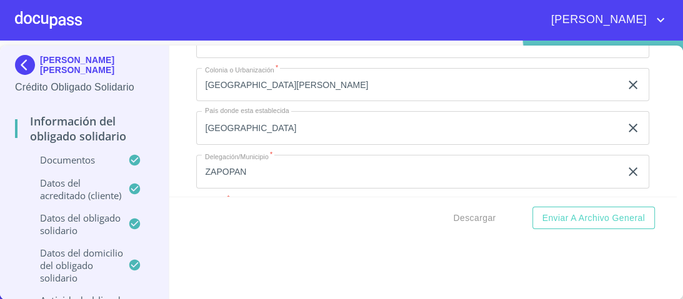
scroll to position [5613, 0]
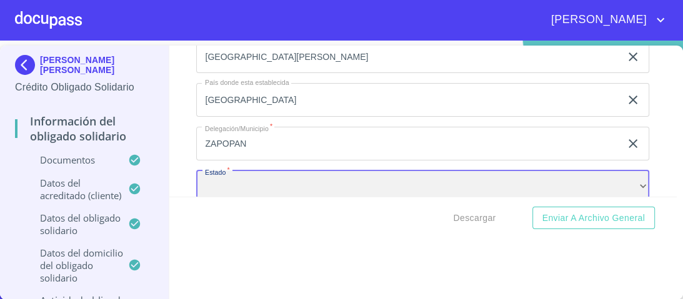
click at [273, 172] on div "​" at bounding box center [422, 188] width 453 height 34
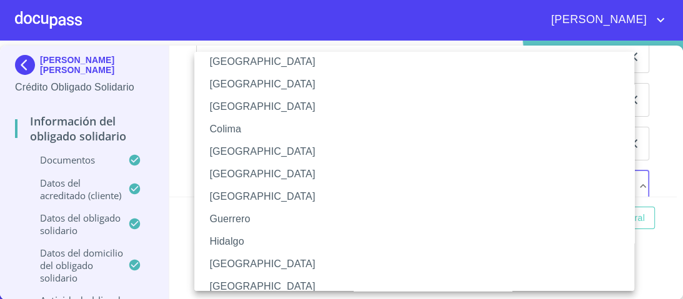
scroll to position [150, 0]
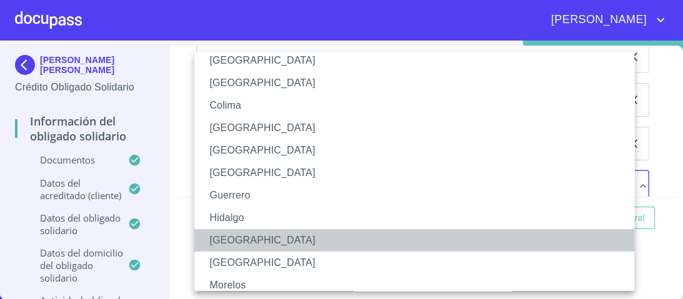
click at [224, 243] on li "[GEOGRAPHIC_DATA]" at bounding box center [417, 240] width 447 height 22
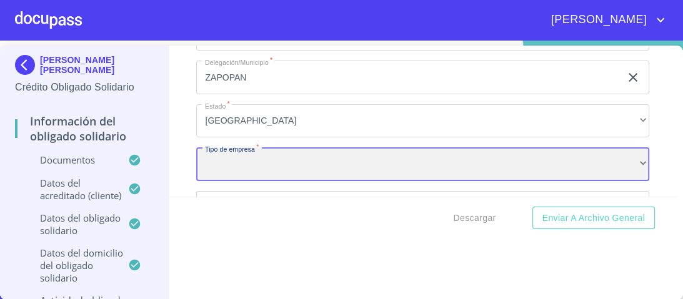
scroll to position [5702, 0]
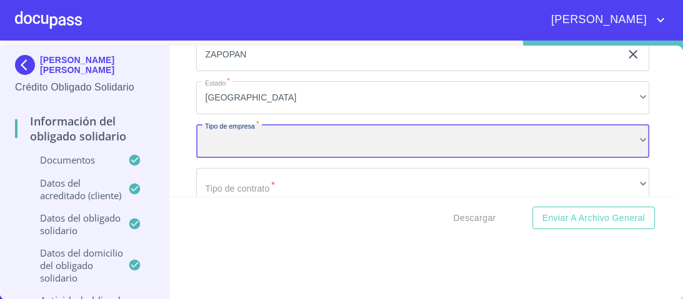
click at [236, 127] on div "​" at bounding box center [422, 141] width 453 height 34
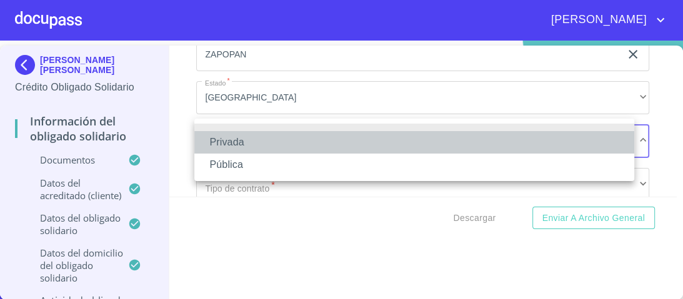
click at [234, 142] on li "Privada" at bounding box center [414, 142] width 440 height 22
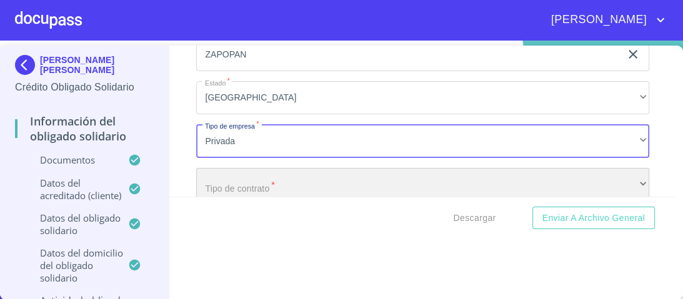
click at [248, 181] on div "​" at bounding box center [422, 185] width 453 height 34
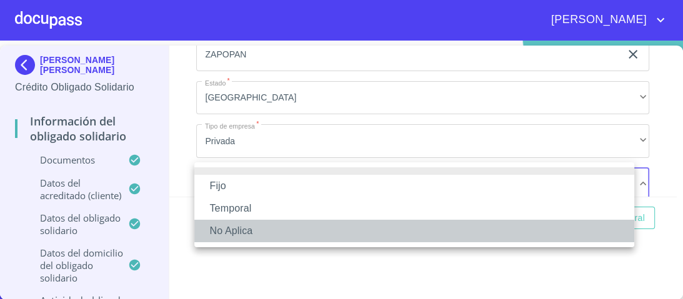
click at [231, 227] on li "No Aplica" at bounding box center [414, 231] width 440 height 22
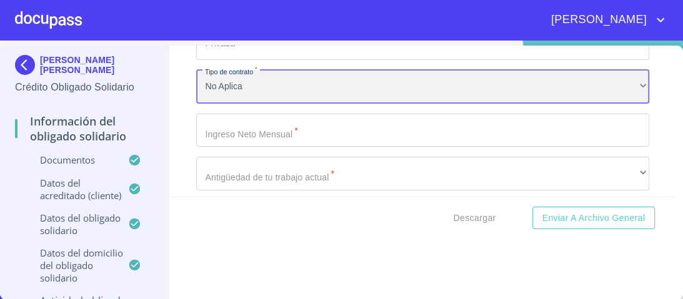
scroll to position [5802, 0]
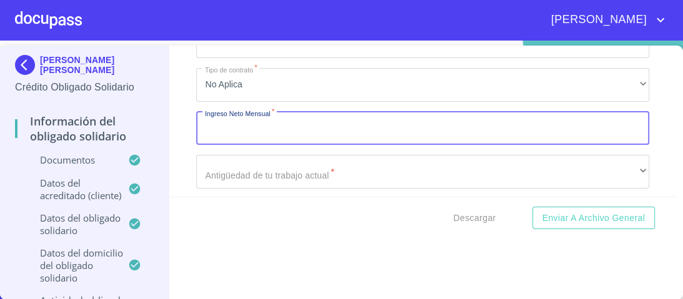
click at [237, 124] on input "Documento de identificación Obligado Solidario.   *" at bounding box center [422, 129] width 453 height 34
type input "949713.00"
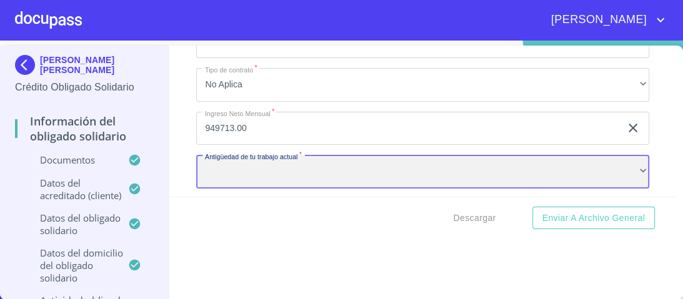
click at [259, 165] on div "​" at bounding box center [422, 172] width 453 height 34
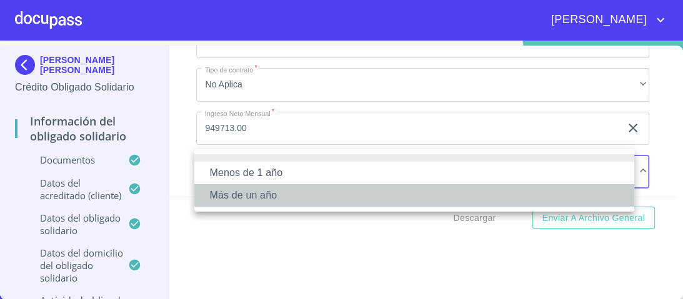
click at [246, 195] on li "Más de un año" at bounding box center [414, 195] width 440 height 22
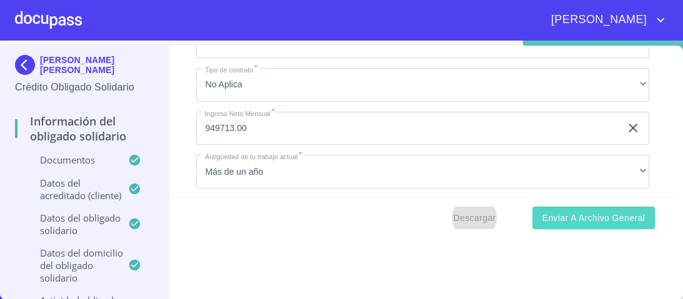
click at [579, 217] on span "Enviar a Archivo General" at bounding box center [593, 219] width 102 height 16
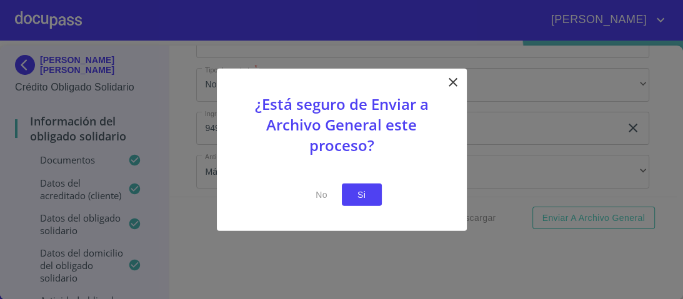
click at [355, 192] on span "Si" at bounding box center [362, 195] width 20 height 16
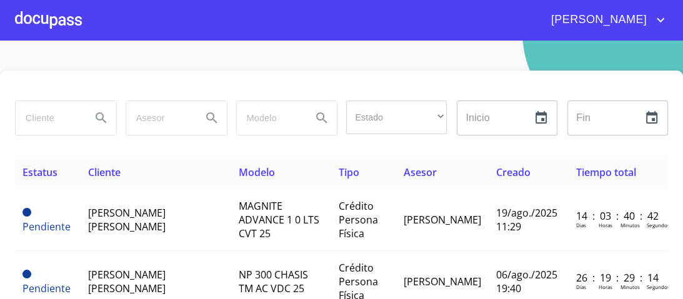
click at [42, 118] on input "search" at bounding box center [49, 118] width 66 height 34
click at [37, 115] on input "search" at bounding box center [49, 118] width 66 height 34
click at [42, 115] on input "search" at bounding box center [49, 118] width 66 height 34
type input "J"
click at [53, 22] on div at bounding box center [48, 20] width 67 height 40
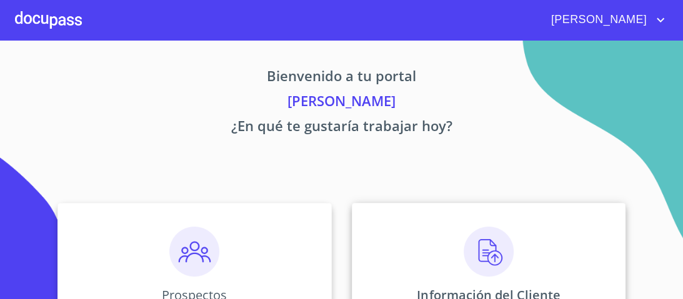
click at [485, 244] on img at bounding box center [489, 252] width 50 height 50
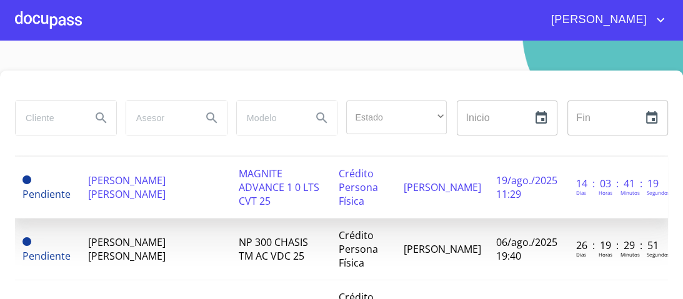
scroll to position [50, 0]
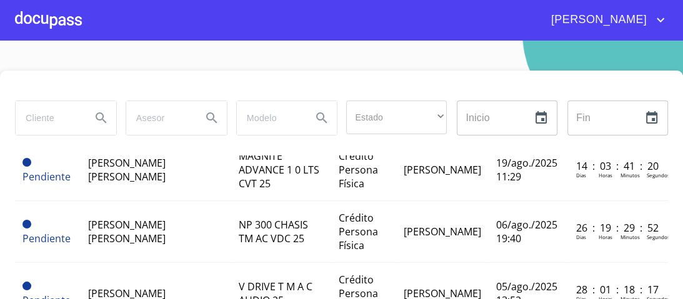
click at [48, 122] on input "search" at bounding box center [49, 118] width 66 height 34
type input "[PERSON_NAME]"
click at [97, 116] on icon "Search" at bounding box center [101, 118] width 15 height 15
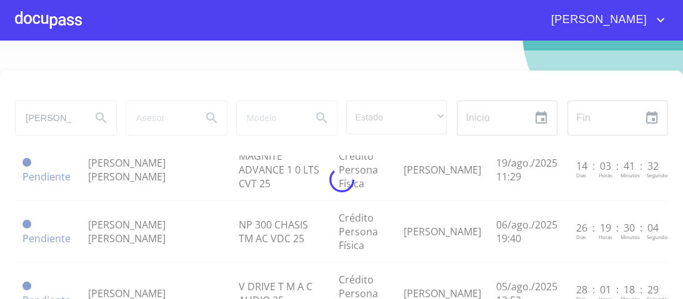
scroll to position [47, 0]
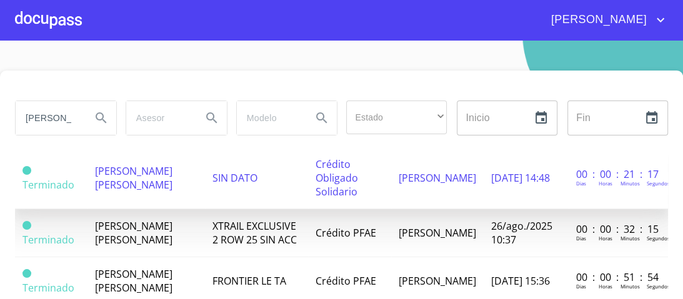
click at [151, 172] on span "[PERSON_NAME] [PERSON_NAME]" at bounding box center [133, 177] width 77 height 27
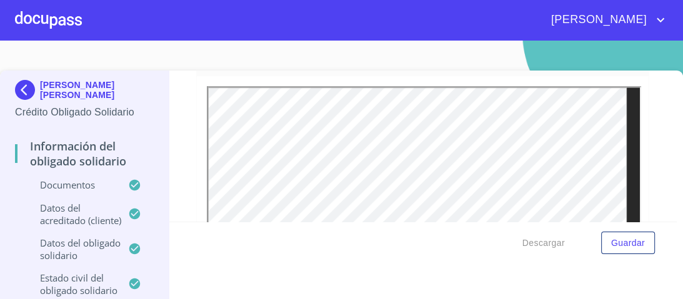
scroll to position [750, 0]
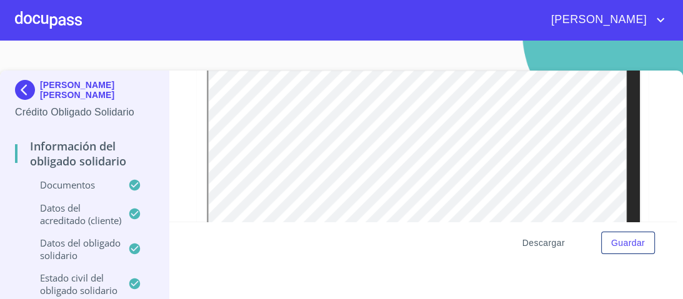
click at [528, 241] on span "Descargar" at bounding box center [543, 244] width 42 height 16
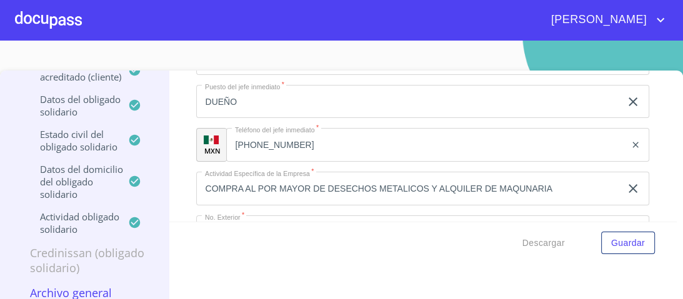
scroll to position [5352, 0]
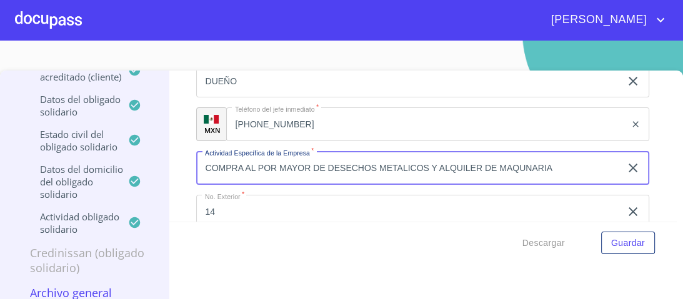
click at [555, 160] on input "COMPRA AL POR MAYOR DE DESECHOS METALICOS Y ALQUILER DE MAQUNARIA" at bounding box center [408, 168] width 424 height 34
type input "COMPRA AL POR MAYOR DE DESECHOS METALICOS Y ALQ. DE MAQ."
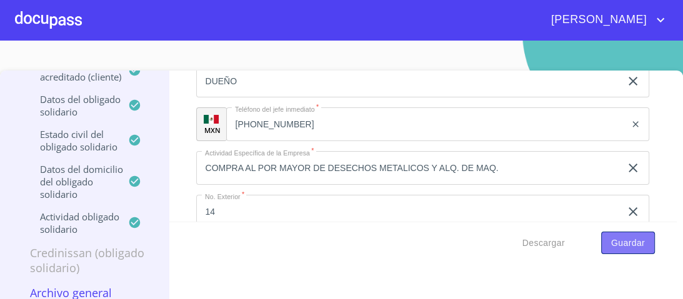
click at [625, 244] on span "Guardar" at bounding box center [628, 244] width 34 height 16
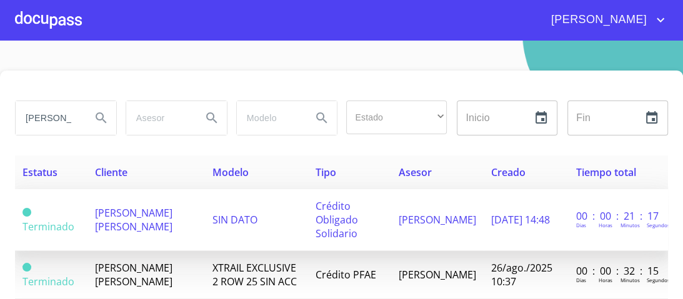
click at [212, 217] on span "SIN DATO" at bounding box center [234, 220] width 45 height 14
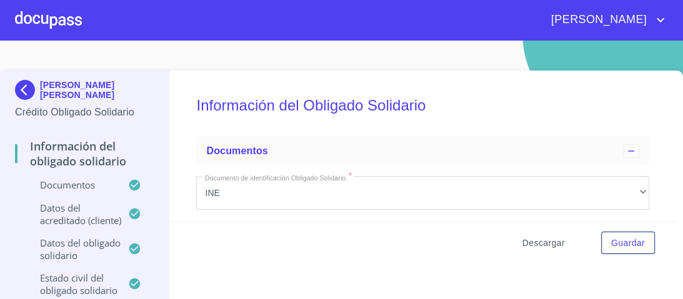
click at [531, 242] on span "Descargar" at bounding box center [543, 244] width 42 height 16
